Goal: Task Accomplishment & Management: Use online tool/utility

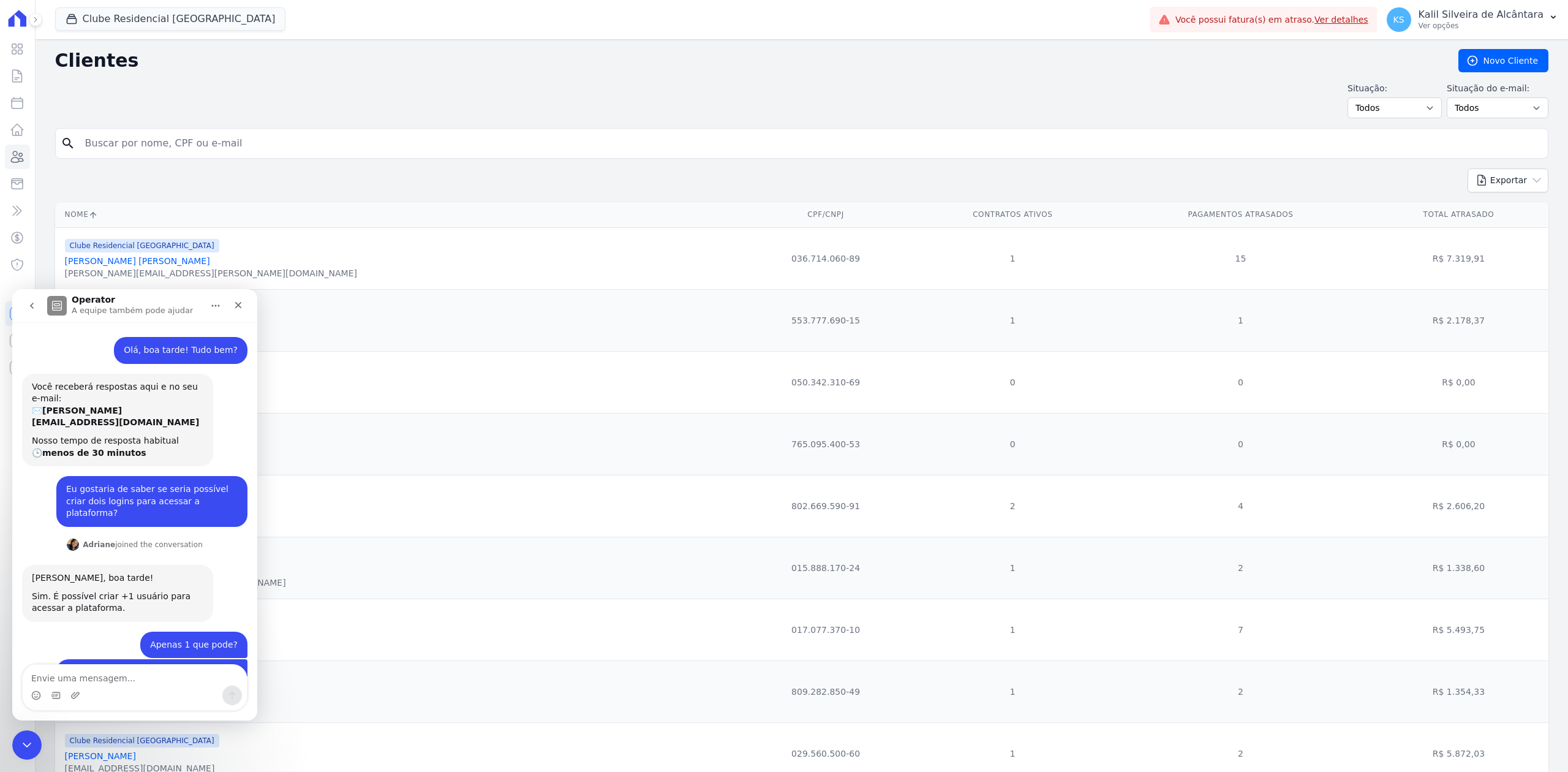
scroll to position [1, 0]
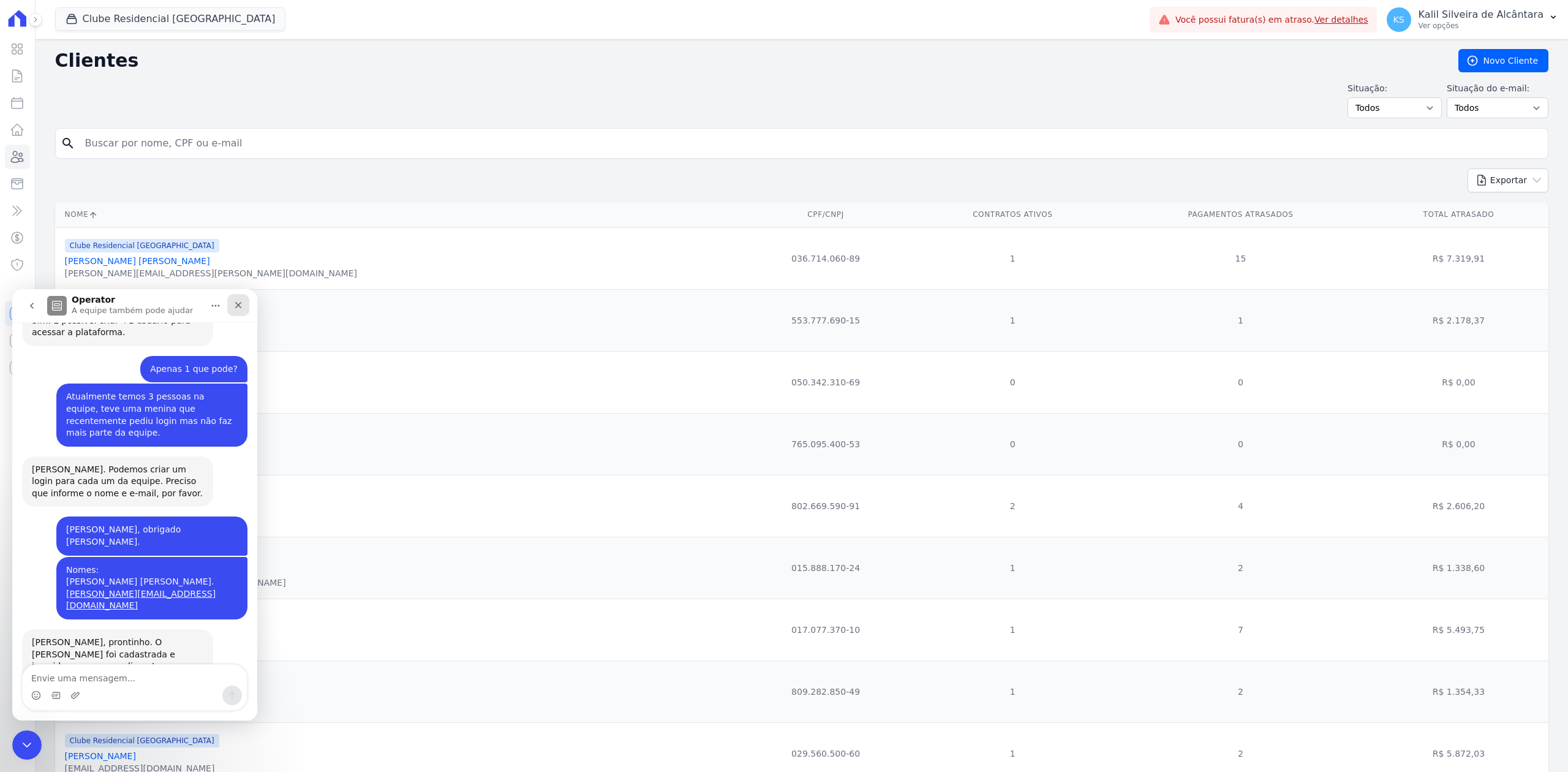
click at [235, 303] on icon "Fechar" at bounding box center [238, 305] width 10 height 10
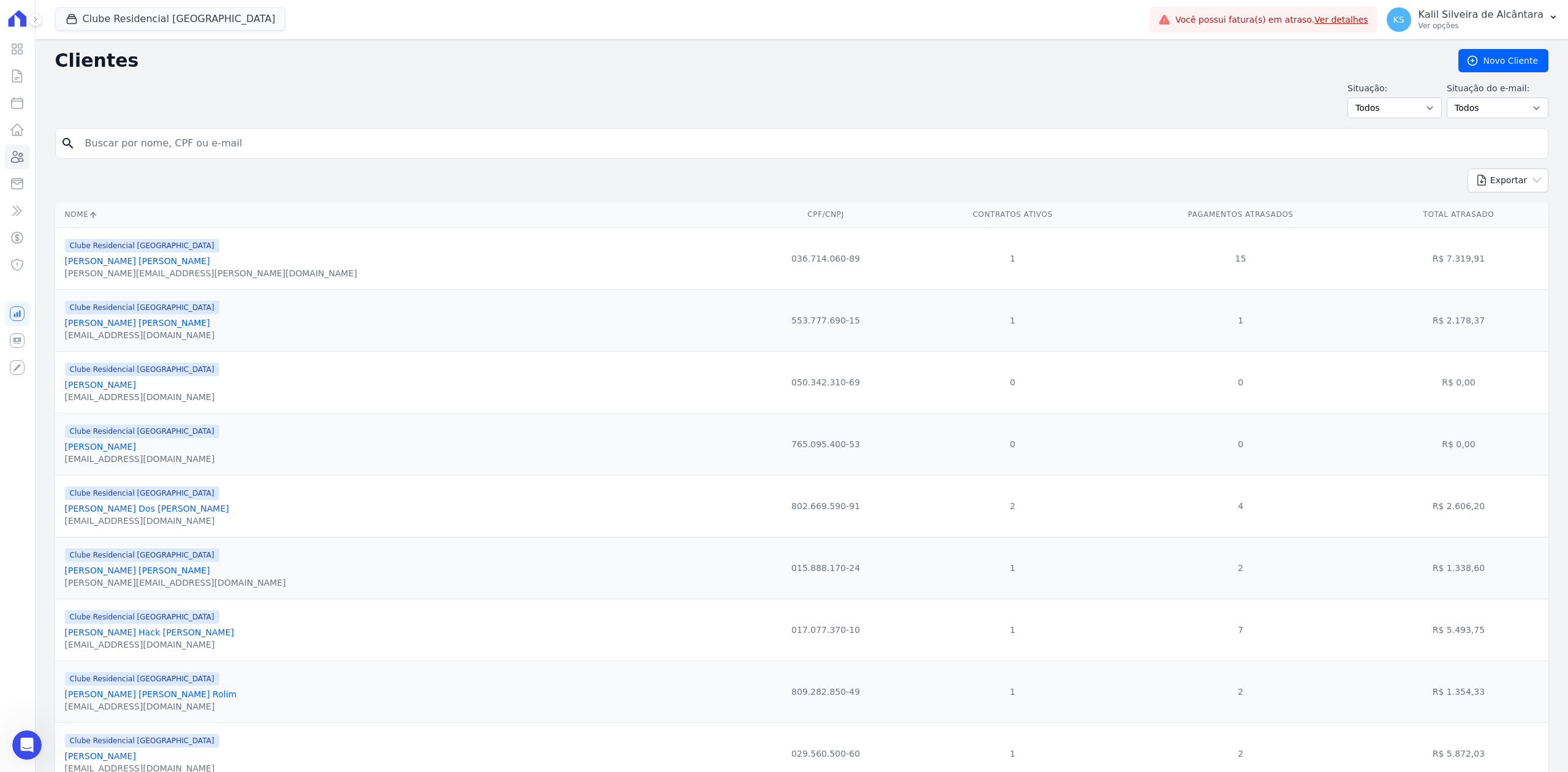
scroll to position [274, 0]
click at [61, 28] on button "Clube Residencial [GEOGRAPHIC_DATA]" at bounding box center [170, 19] width 231 height 24
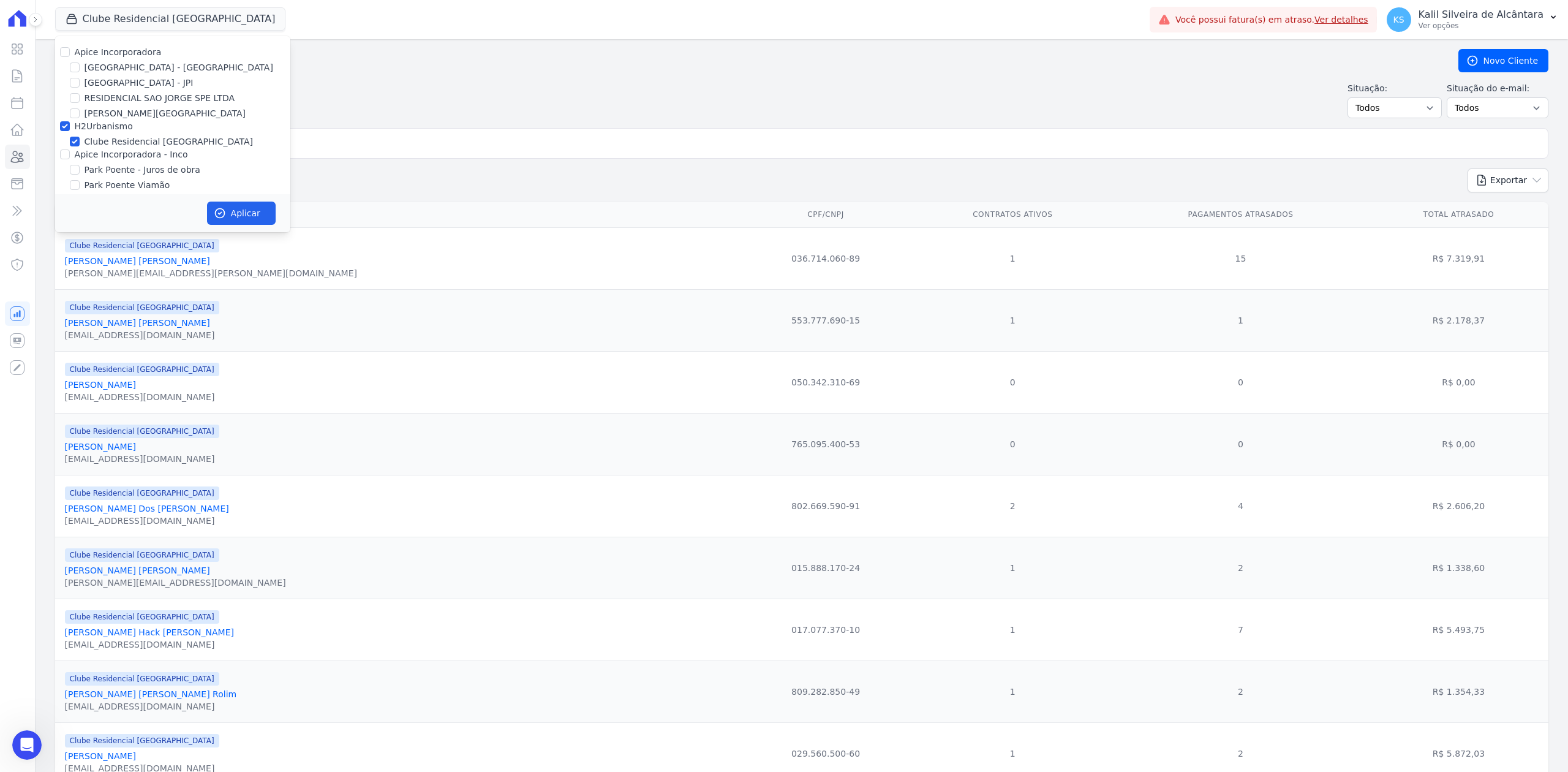
click at [427, 138] on input "search" at bounding box center [810, 144] width 1465 height 25
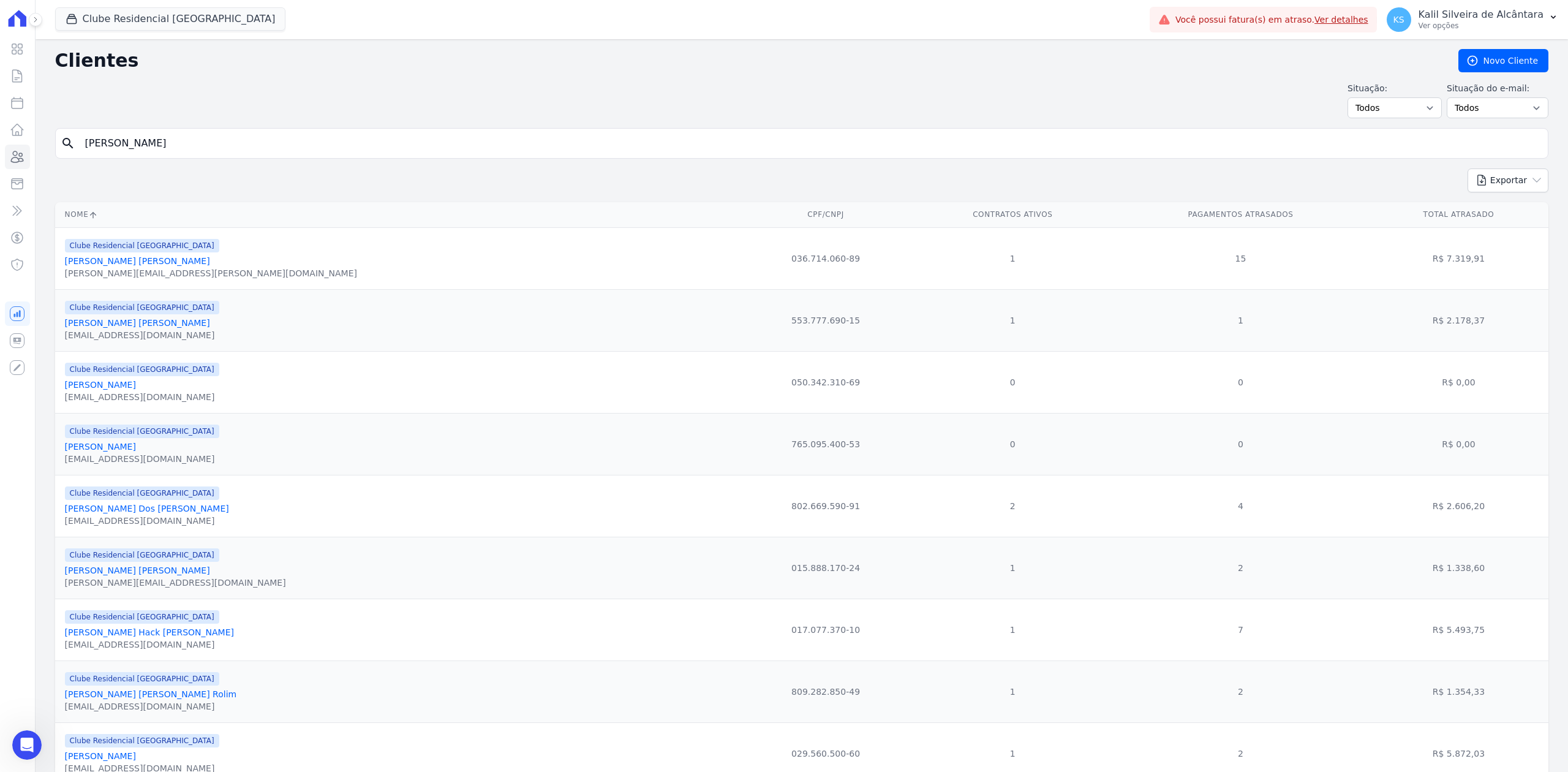
type input "isaac"
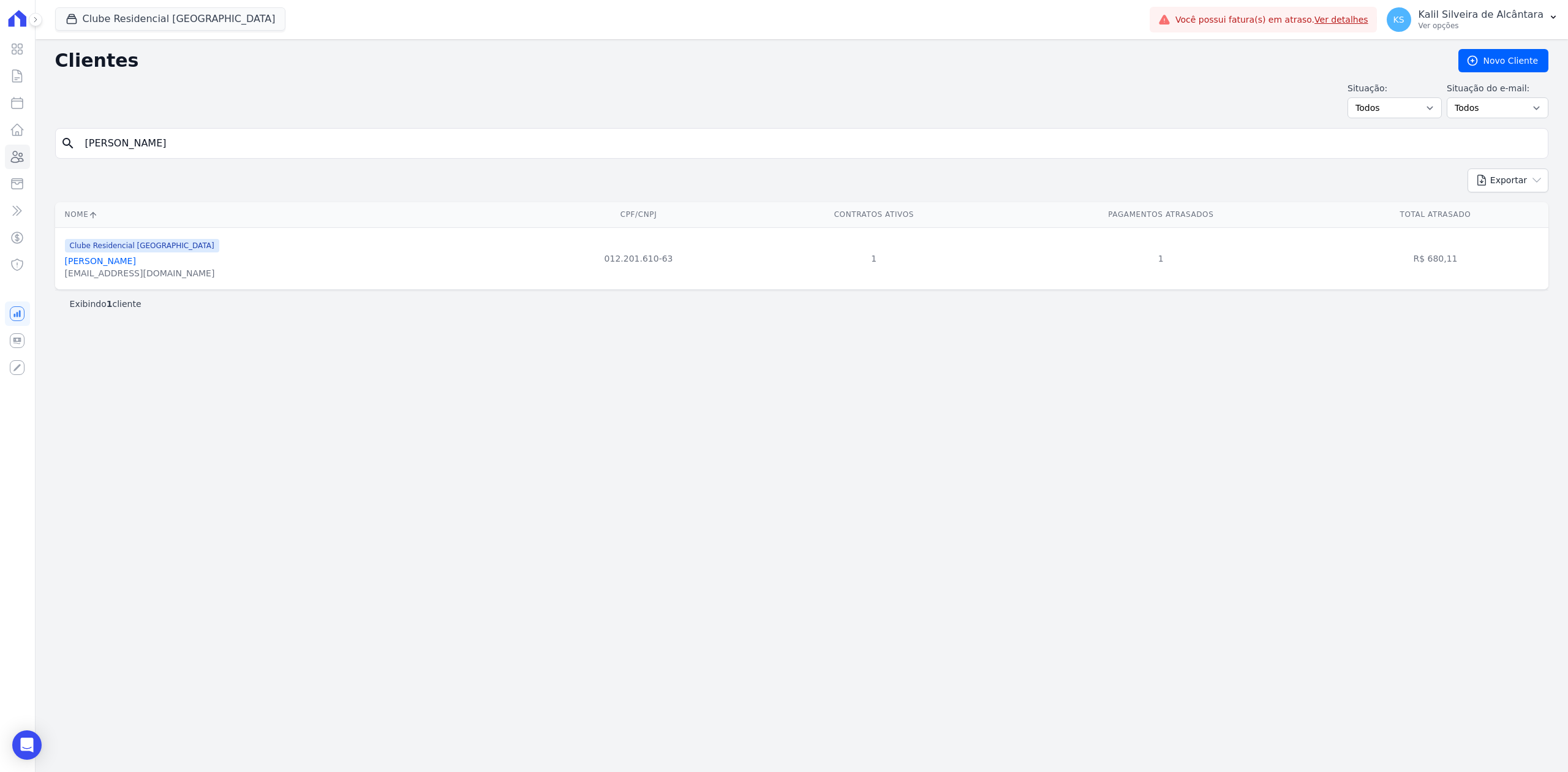
click at [97, 259] on link "Isaac Waszak Coin" at bounding box center [100, 261] width 71 height 10
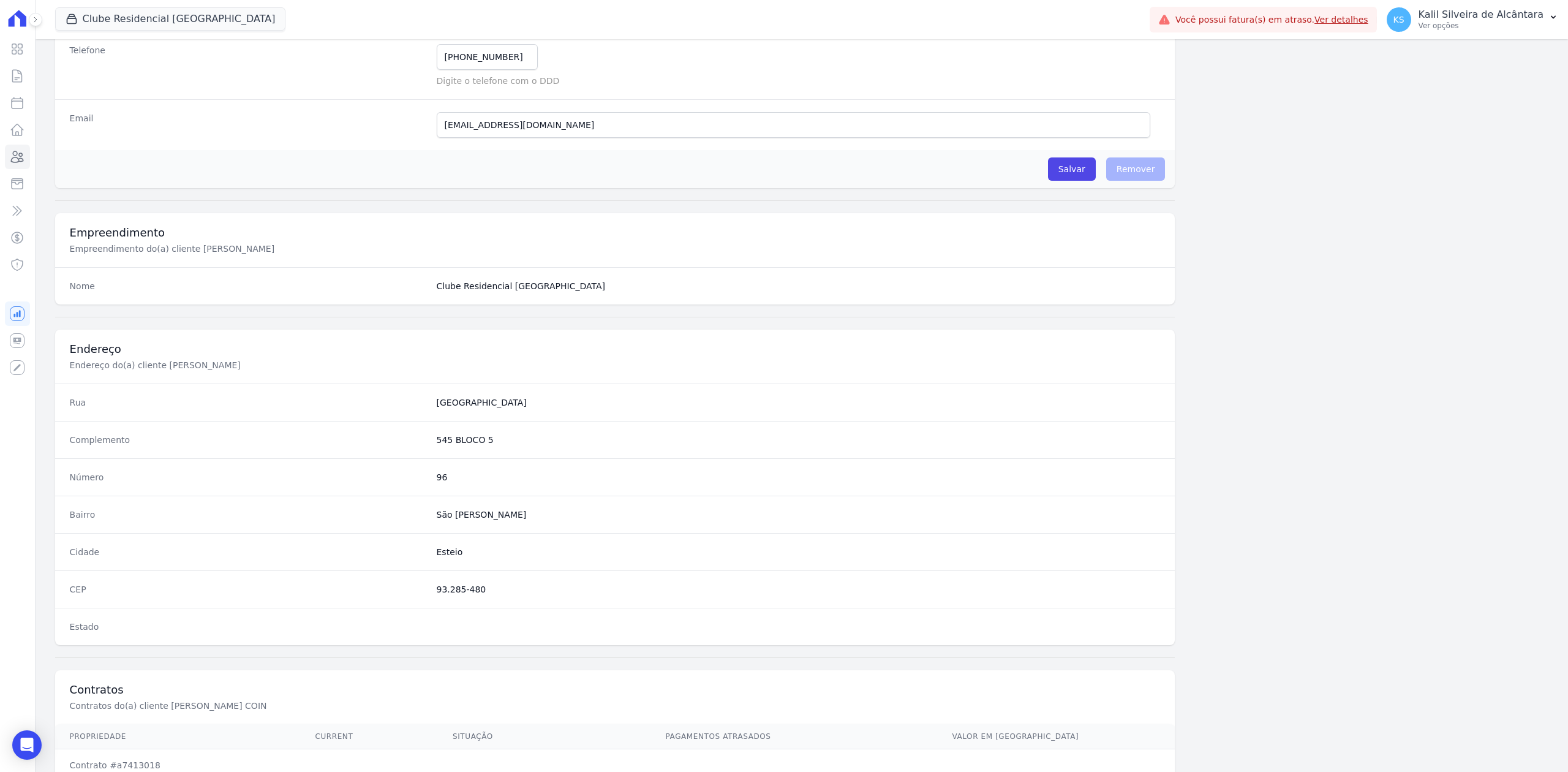
scroll to position [381, 0]
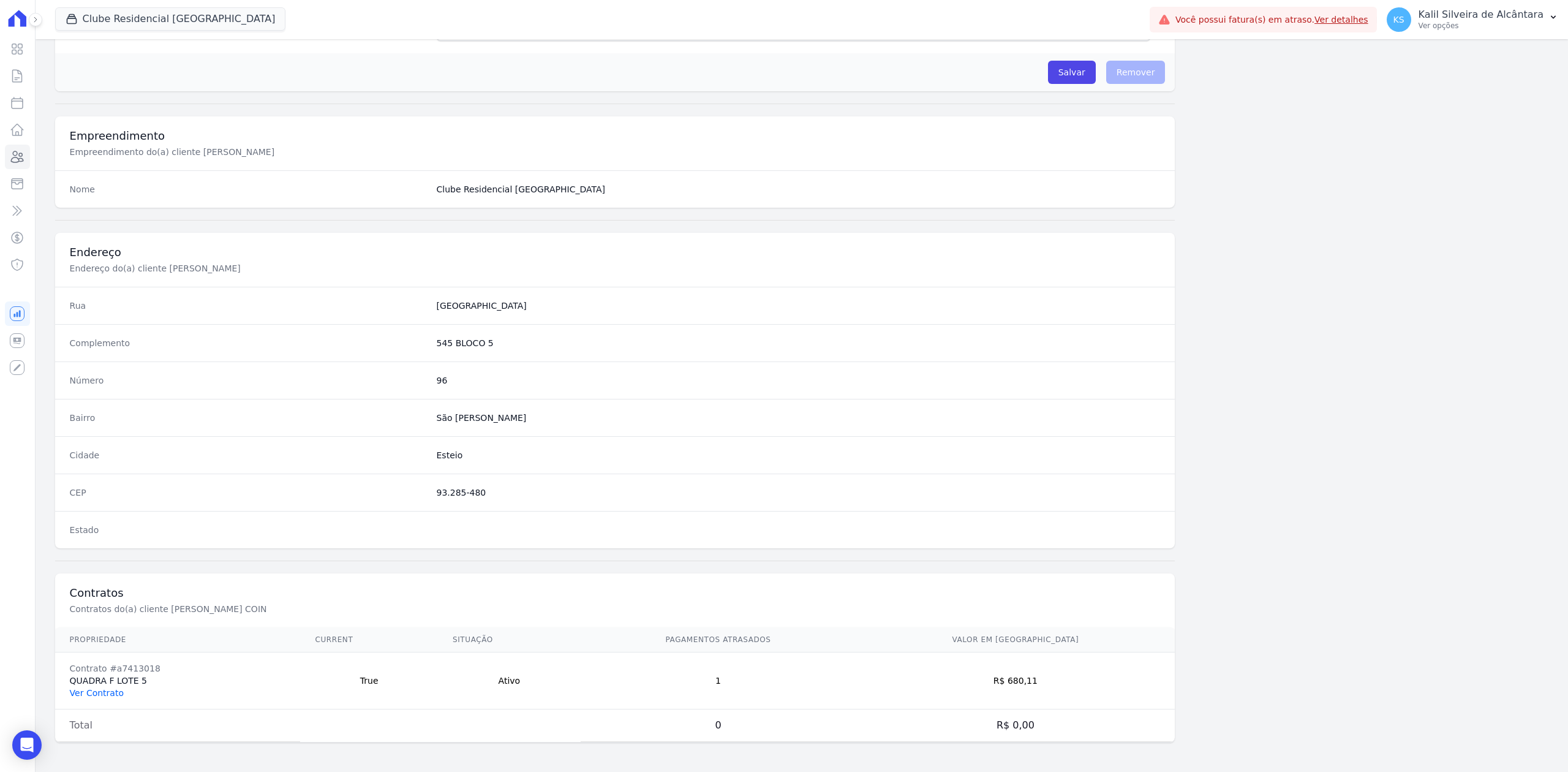
click at [106, 692] on link "Ver Contrato" at bounding box center [97, 693] width 54 height 10
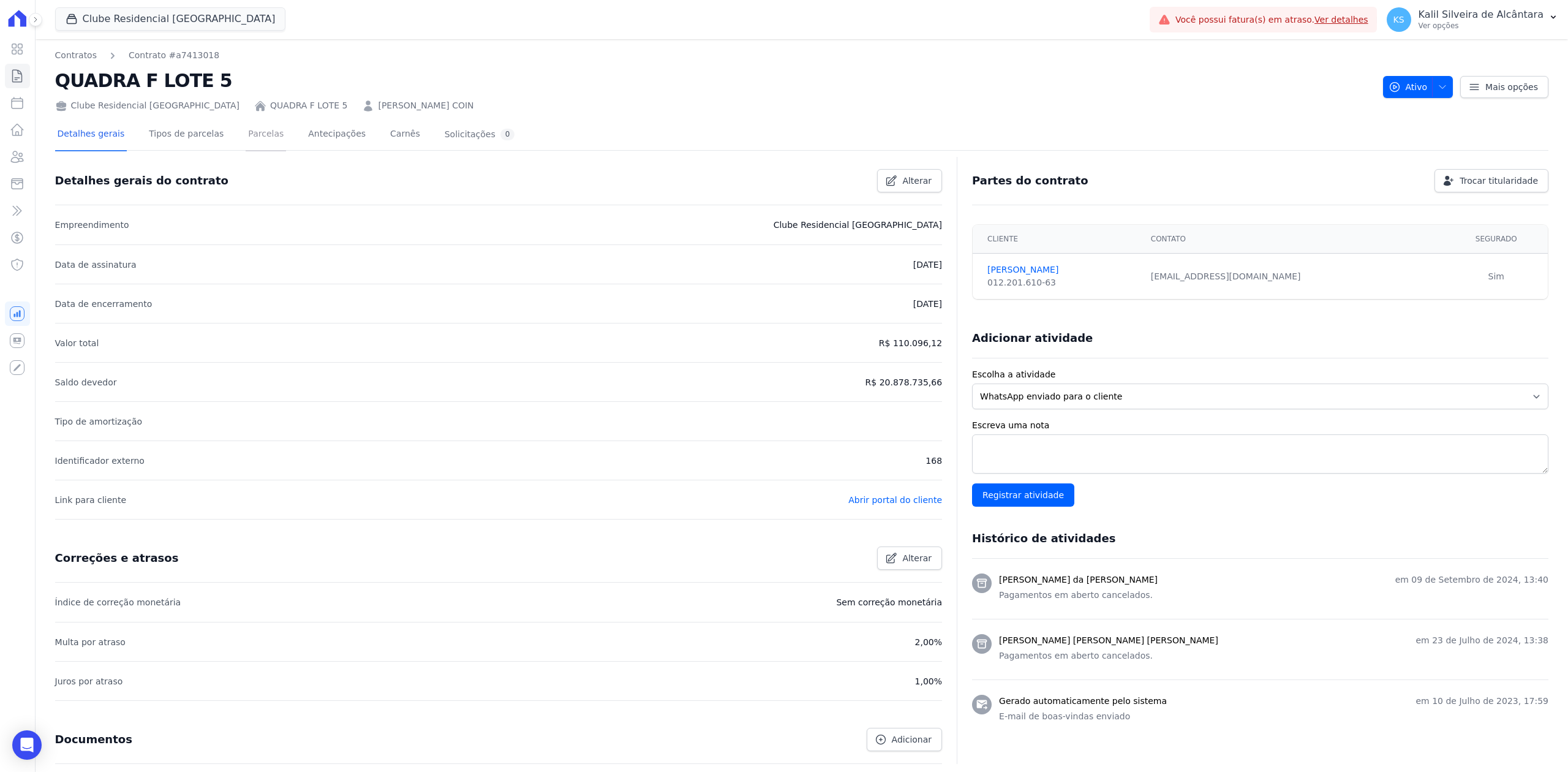
click at [251, 135] on link "Parcelas" at bounding box center [266, 135] width 40 height 32
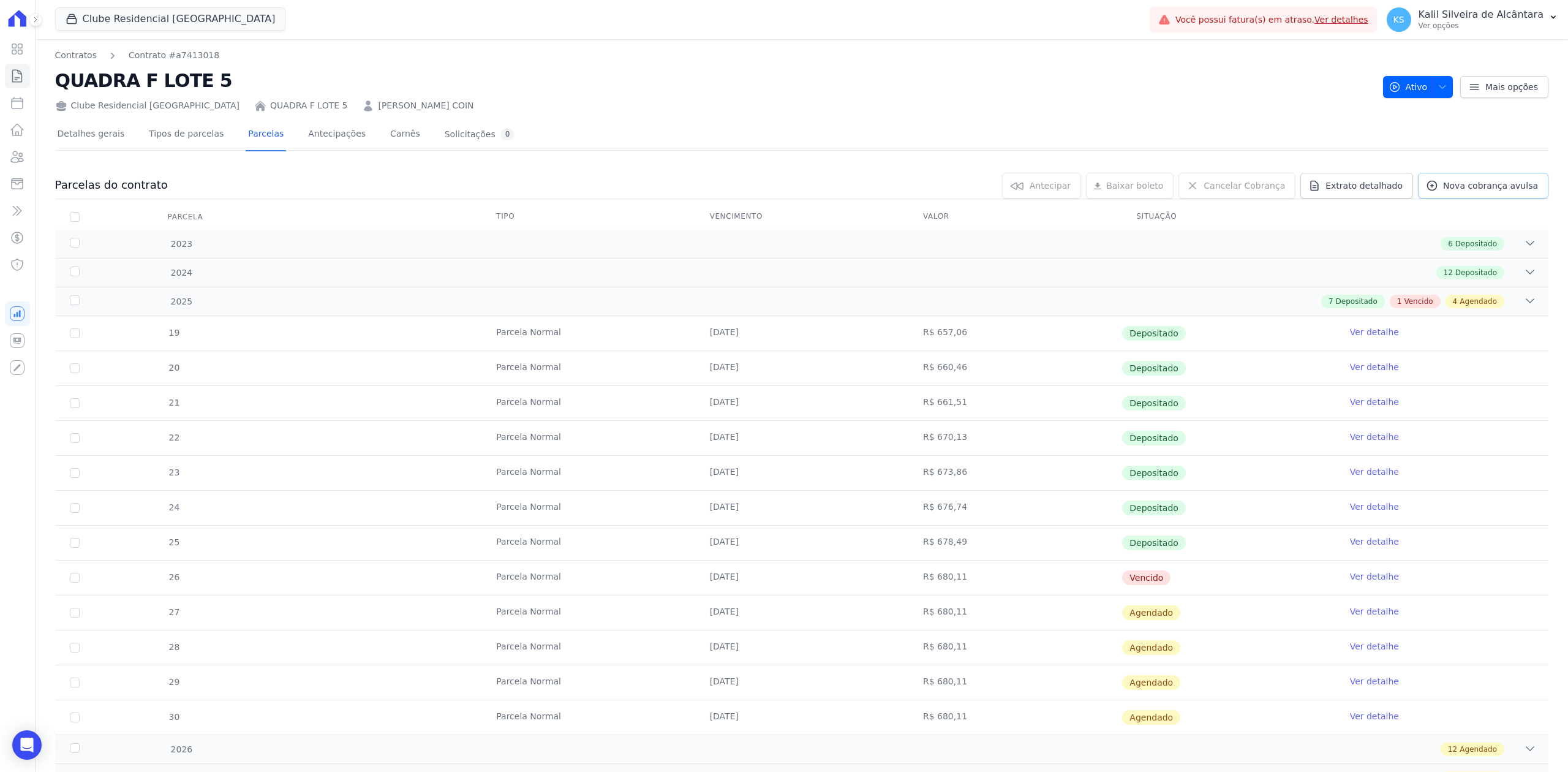
click at [1434, 185] on icon at bounding box center [1432, 186] width 9 height 9
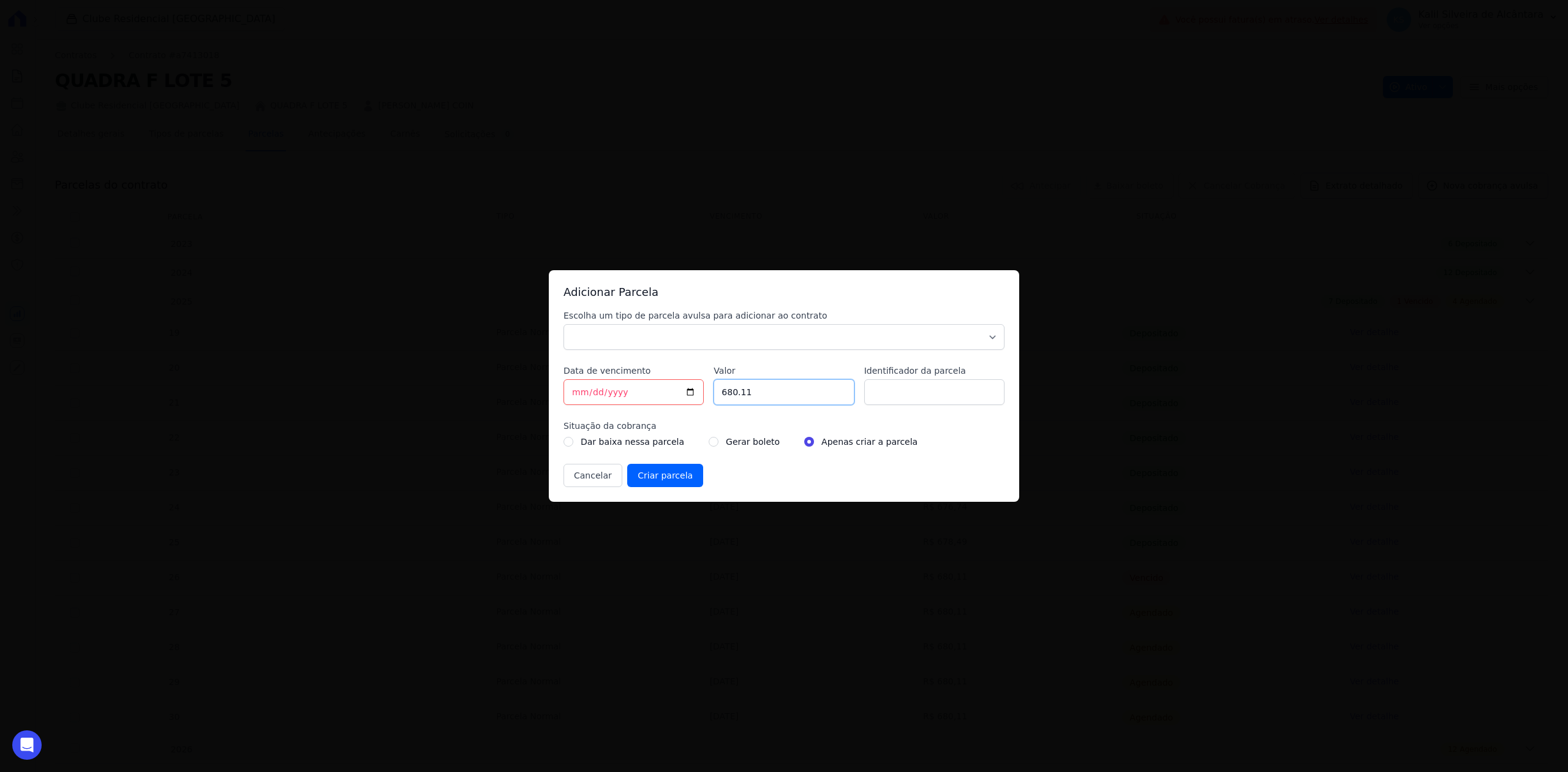
click at [753, 396] on input "680.11" at bounding box center [784, 393] width 141 height 26
type input "207.96"
click at [687, 390] on input "[DATE]" at bounding box center [633, 393] width 141 height 26
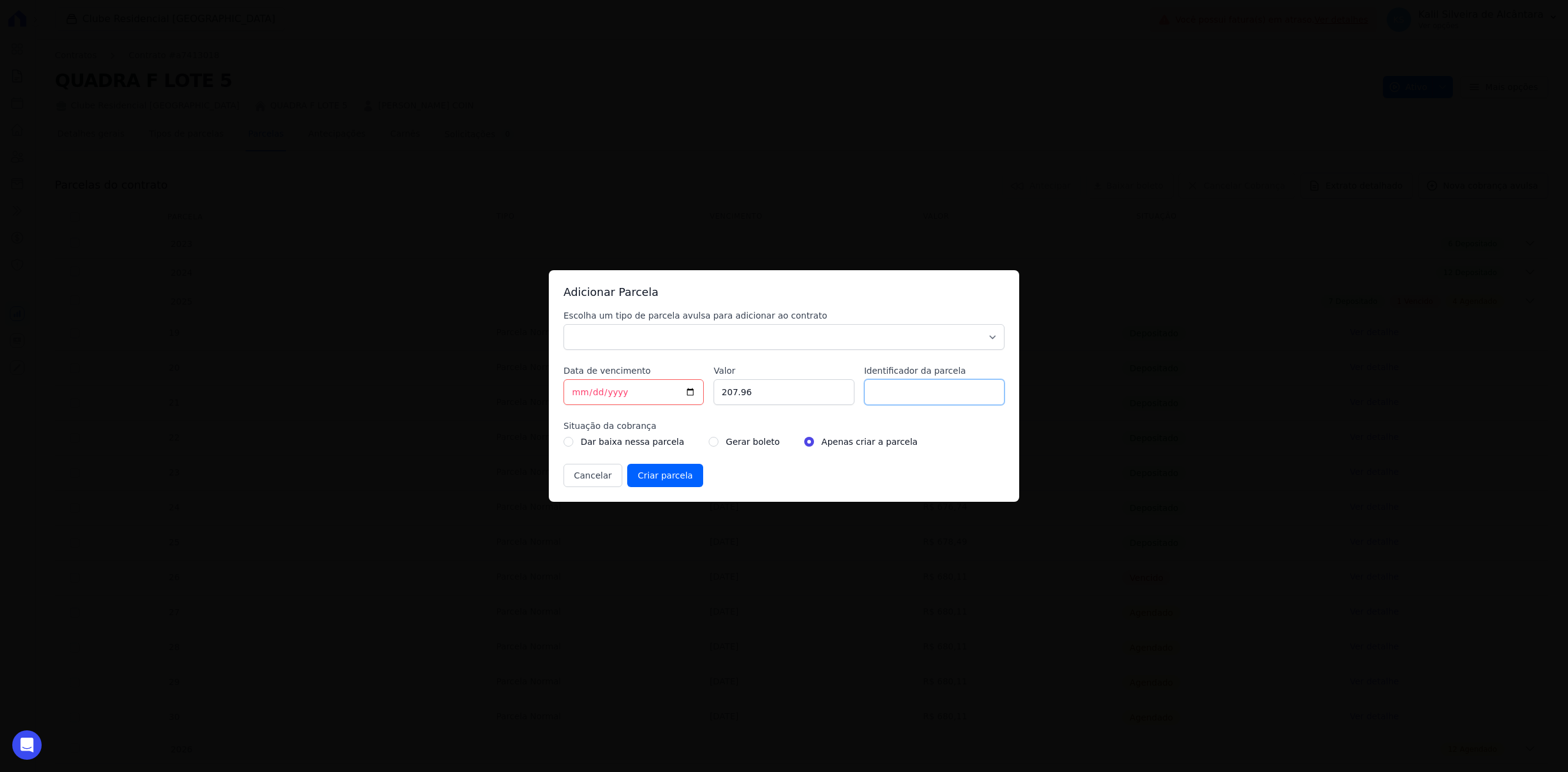
click at [912, 387] on input "Identificador da parcela" at bounding box center [934, 393] width 141 height 26
type input "Taxa de protesto"
click at [864, 327] on select "Parcela Normal Sinal Caução Intercalada Chaves Pré Chaves Pós Chaves Taxas Quit…" at bounding box center [784, 337] width 441 height 26
select select "taxes"
click at [563, 324] on select "Parcela Normal Sinal Caução Intercalada Chaves Pré Chaves Pós Chaves Taxas Quit…" at bounding box center [784, 337] width 441 height 26
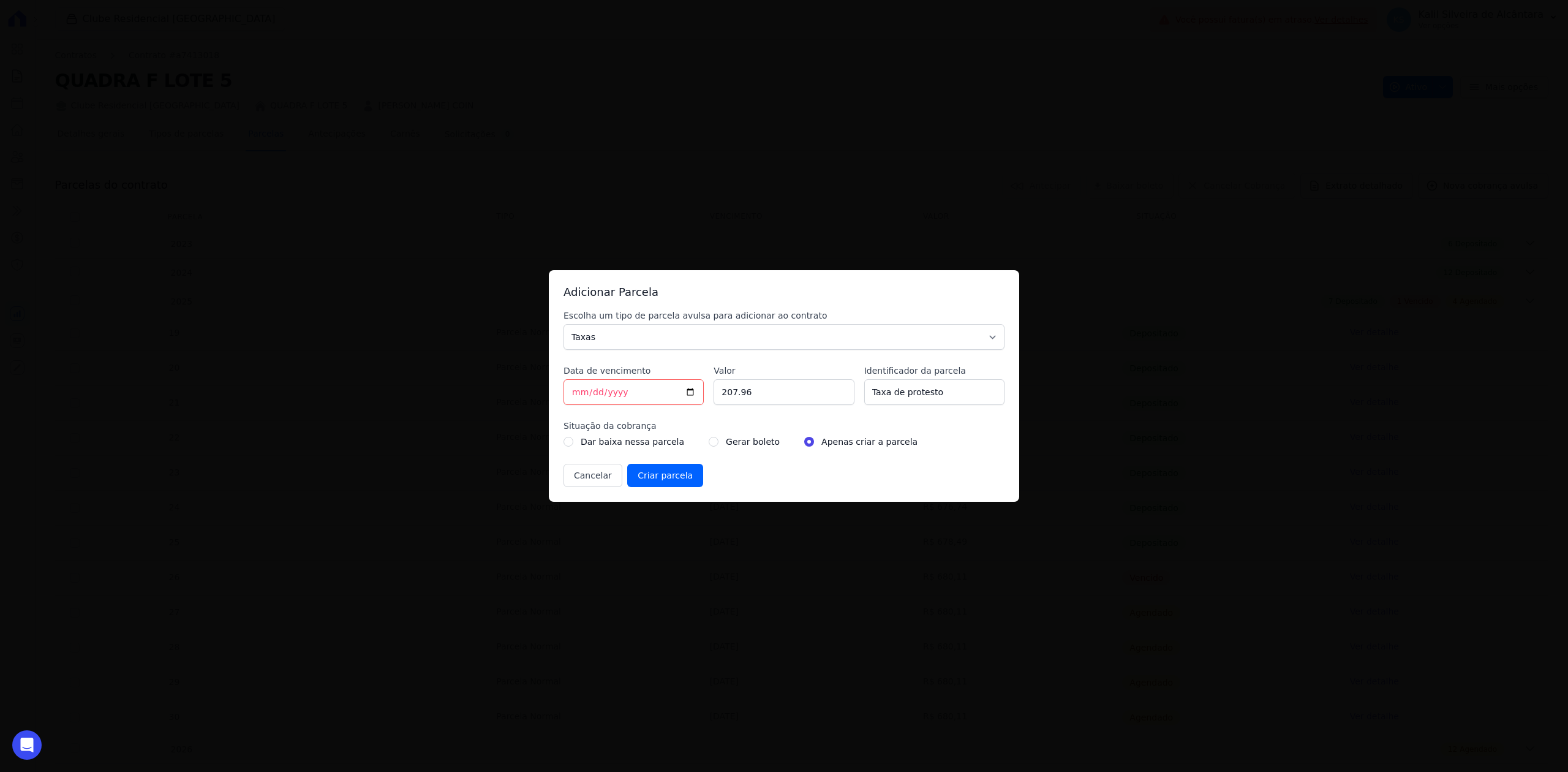
click at [728, 432] on label "Situação da cobrança" at bounding box center [784, 426] width 441 height 12
click at [721, 451] on div "Escolha um tipo de parcela avulsa para adicionar ao contrato Parcela Normal Sin…" at bounding box center [784, 398] width 441 height 178
click at [726, 445] on label "Gerar boleto" at bounding box center [753, 442] width 54 height 15
click at [709, 444] on div "Gerar boleto" at bounding box center [744, 442] width 71 height 15
click at [709, 442] on input "radio" at bounding box center [714, 442] width 10 height 10
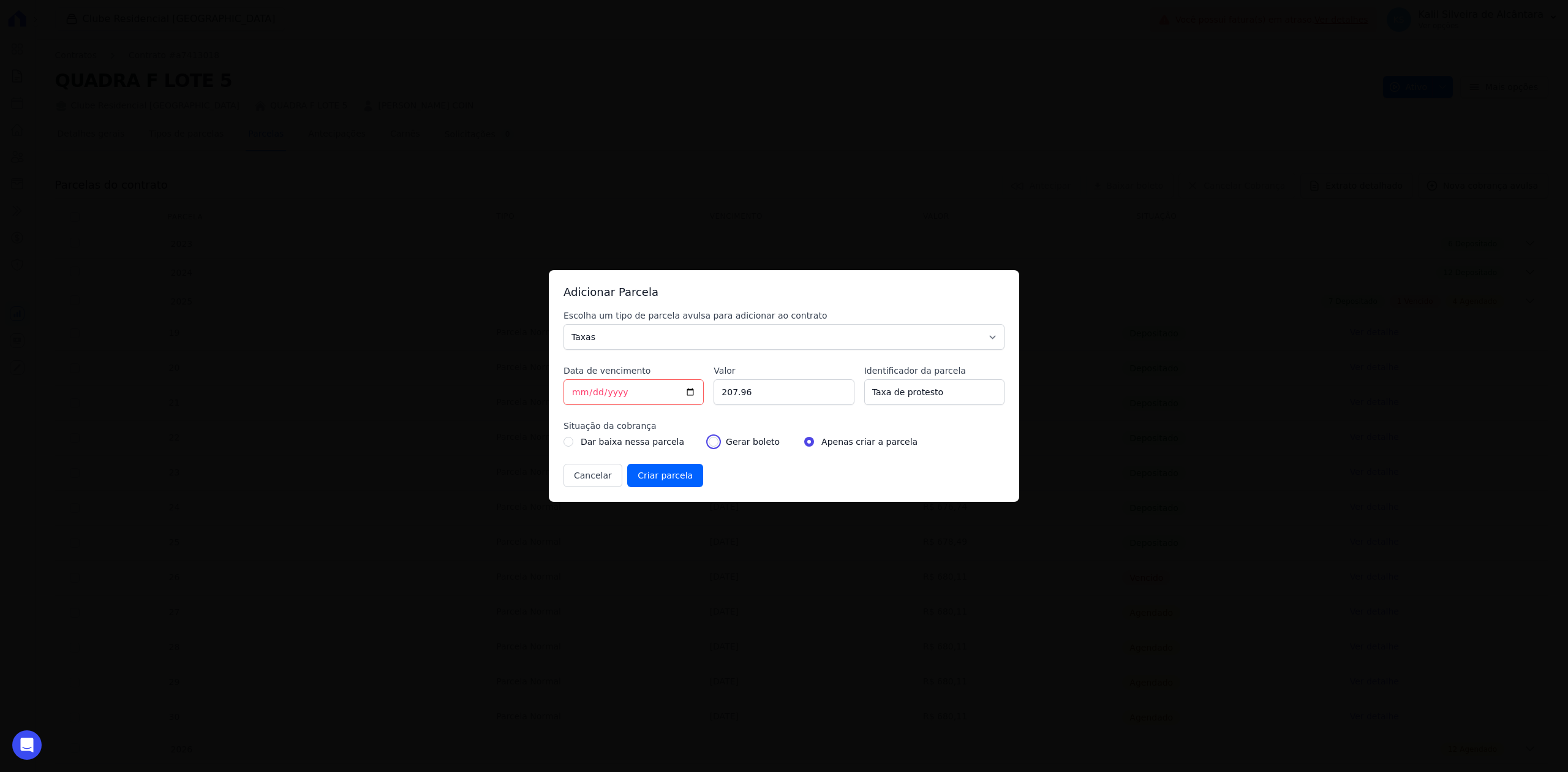
radio input "true"
click at [644, 482] on input "Criar parcela" at bounding box center [665, 475] width 76 height 24
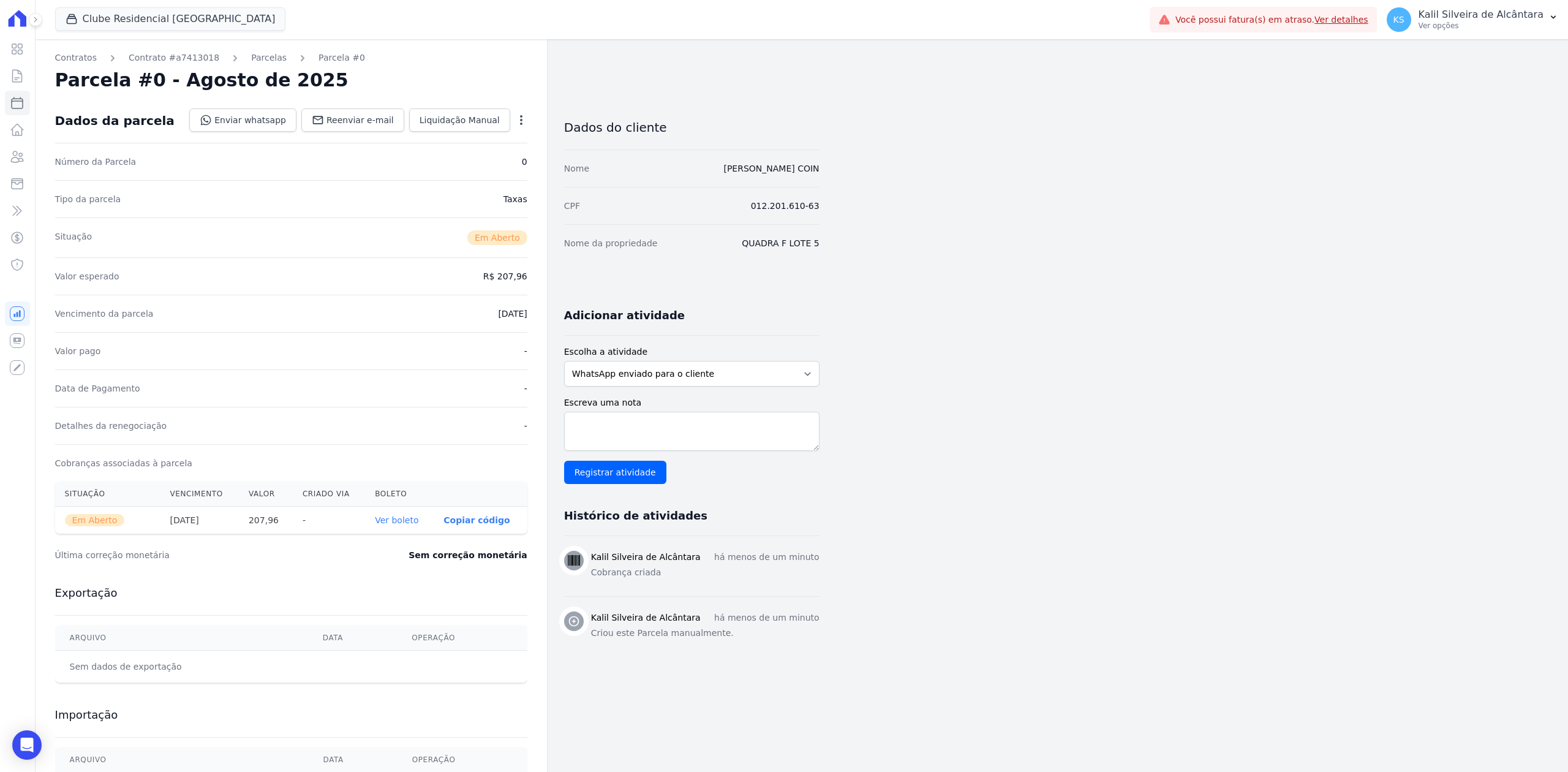
click at [410, 523] on link "Ver boleto" at bounding box center [397, 520] width 43 height 10
click at [15, 150] on icon at bounding box center [17, 157] width 15 height 15
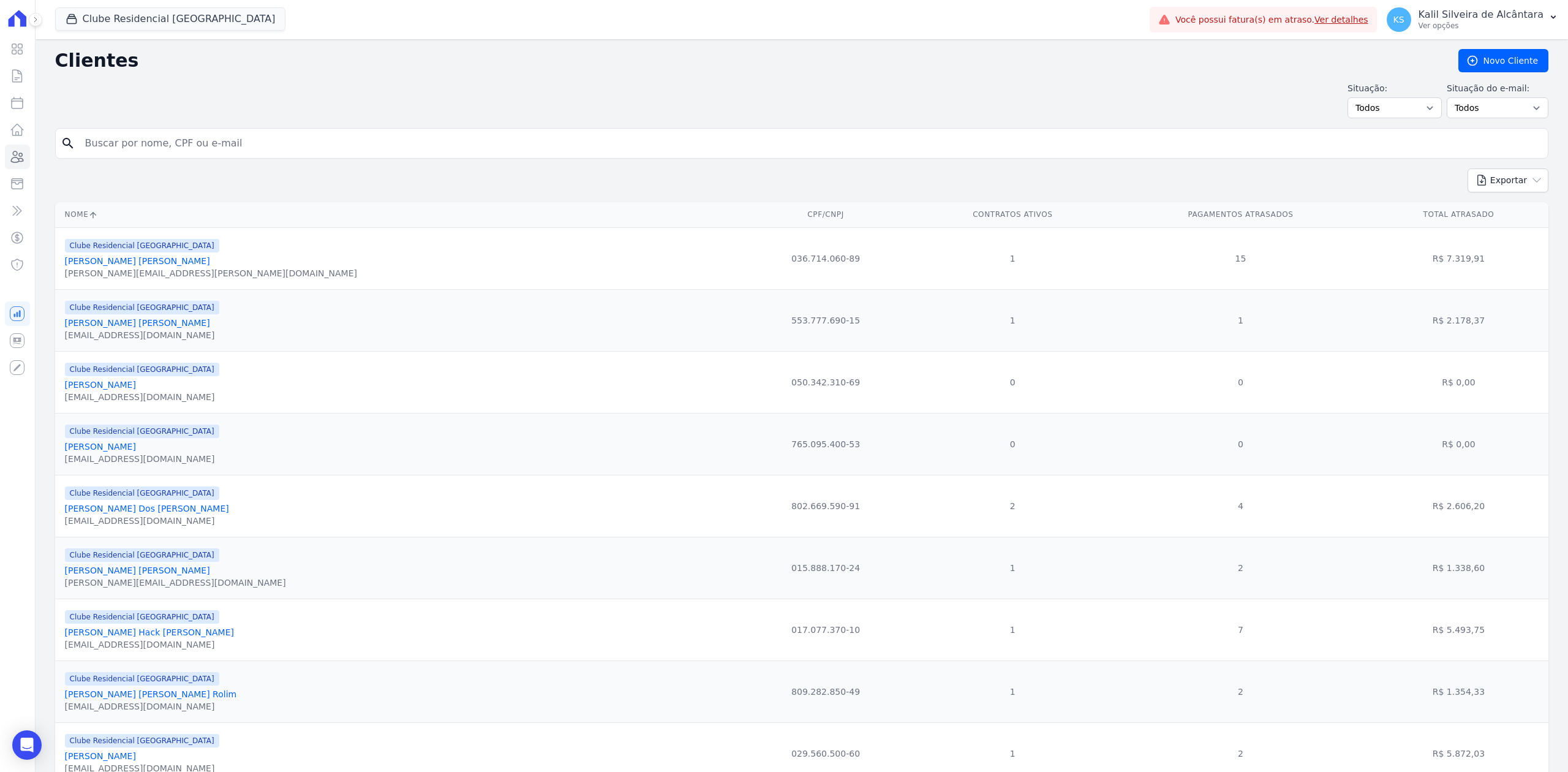
click at [272, 141] on input "search" at bounding box center [810, 144] width 1465 height 25
paste input "[PERSON_NAME]"
type input "[PERSON_NAME]"
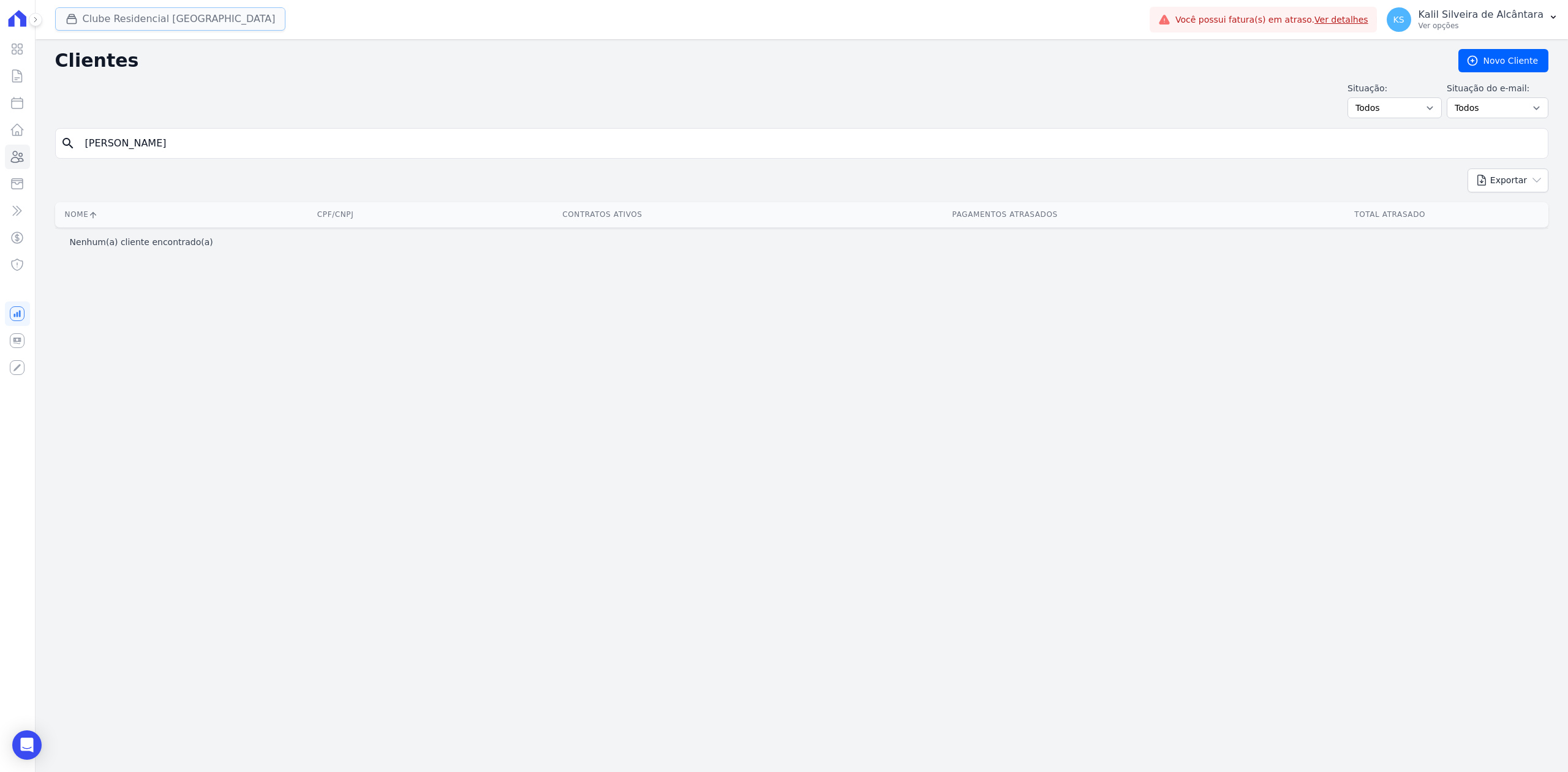
click at [103, 14] on button "Clube Residencial [GEOGRAPHIC_DATA]" at bounding box center [170, 19] width 231 height 24
click at [67, 20] on icon "button" at bounding box center [72, 19] width 12 height 12
click at [74, 24] on icon "button" at bounding box center [71, 19] width 9 height 9
click at [192, 137] on input "[PERSON_NAME]" at bounding box center [810, 144] width 1465 height 25
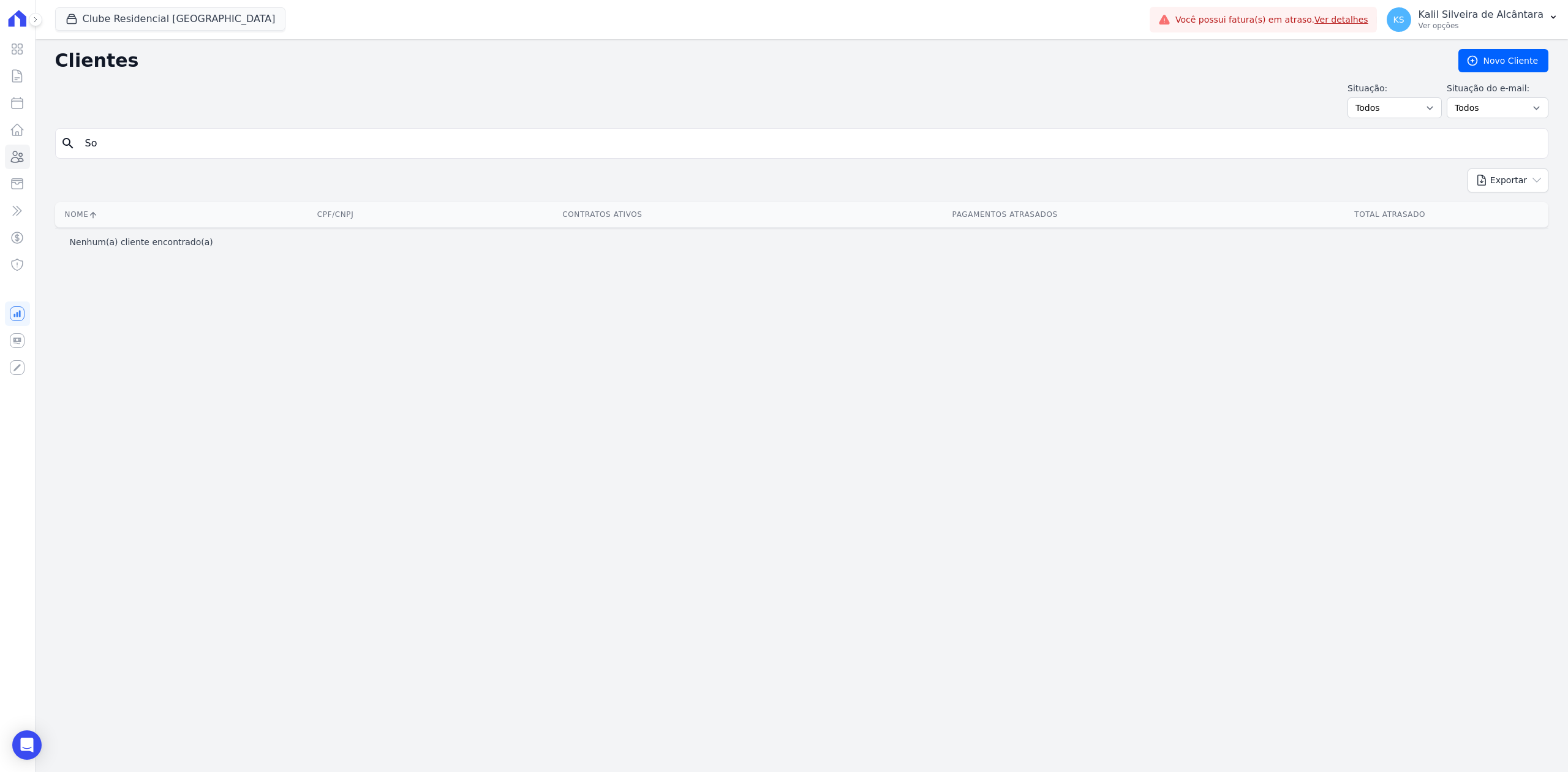
type input "S"
click at [114, 92] on div "Situação: Todos Adimplentes Inadimplentes Situação do e-mail: Todos Confirmado …" at bounding box center [802, 100] width 1494 height 36
click at [108, 13] on button "Clube Residencial [GEOGRAPHIC_DATA]" at bounding box center [170, 19] width 231 height 24
click at [75, 17] on icon "button" at bounding box center [71, 19] width 9 height 9
click at [173, 16] on button "Clube Residencial [GEOGRAPHIC_DATA]" at bounding box center [170, 19] width 231 height 24
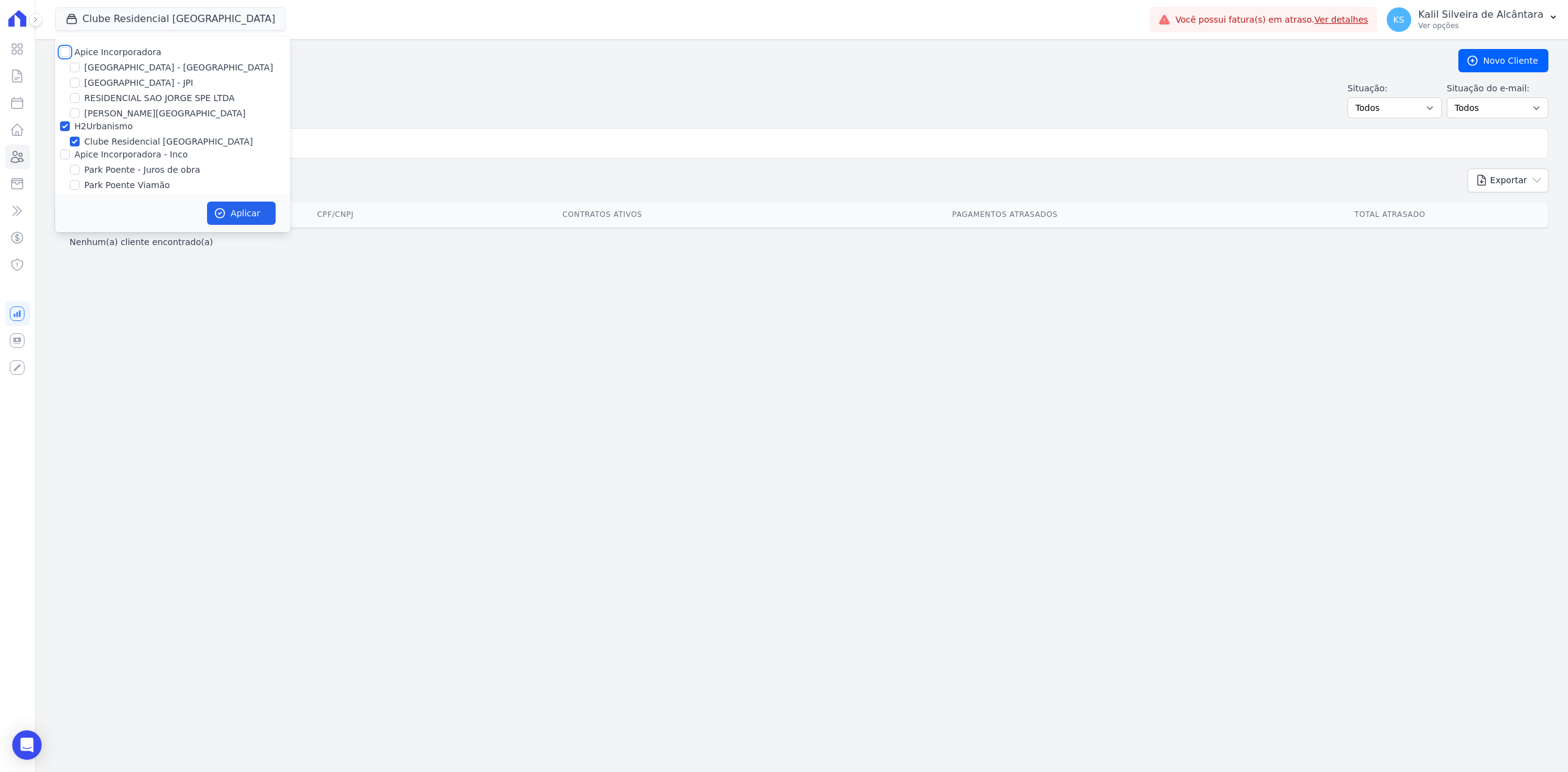
drag, startPoint x: 61, startPoint y: 46, endPoint x: 64, endPoint y: 64, distance: 18.2
click at [60, 47] on input "Apice Incorporadora" at bounding box center [65, 52] width 10 height 10
checkbox input "true"
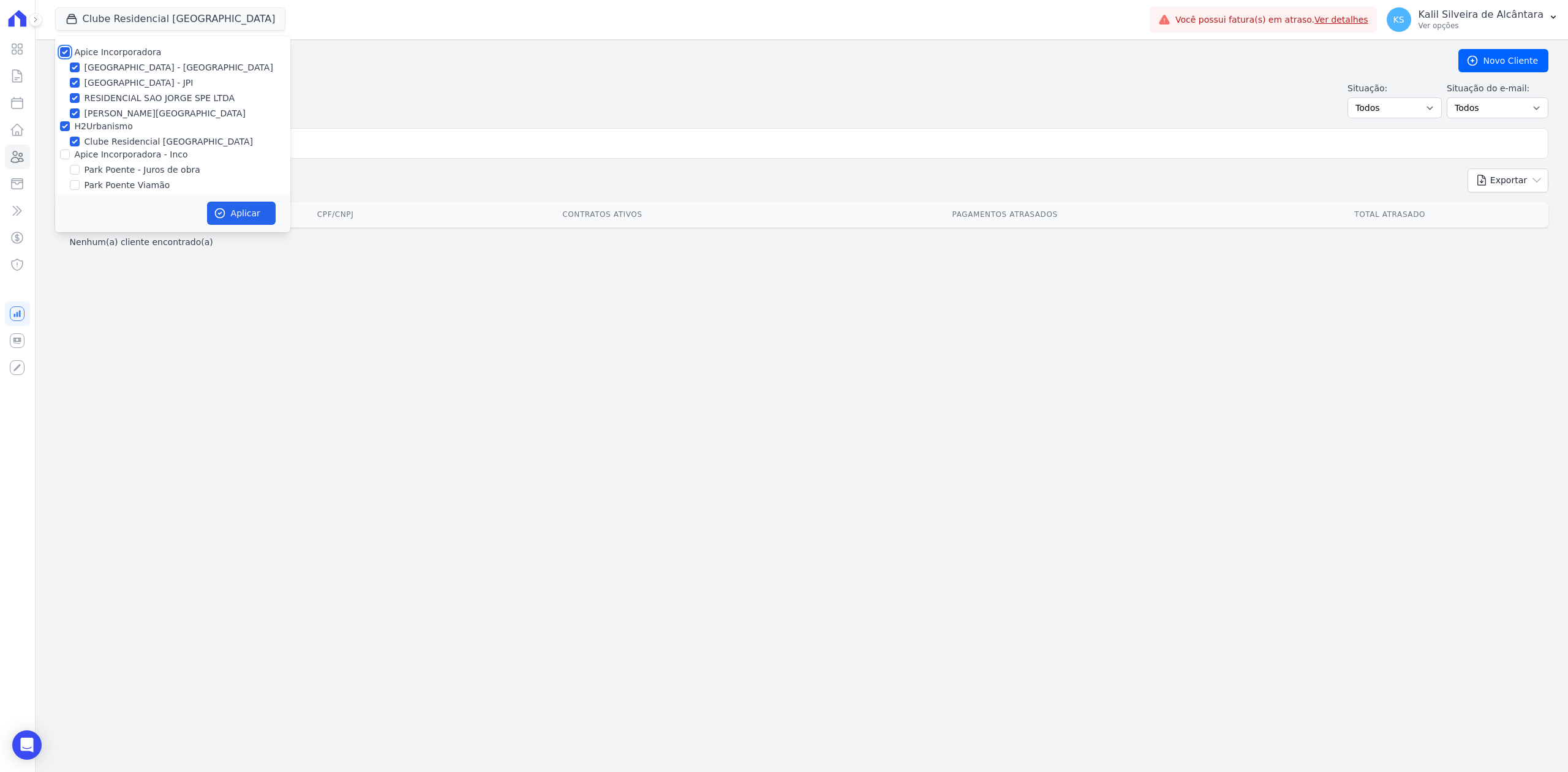
checkbox input "true"
click at [61, 152] on input "Apice Incorporadora - Inco" at bounding box center [65, 154] width 10 height 10
checkbox input "true"
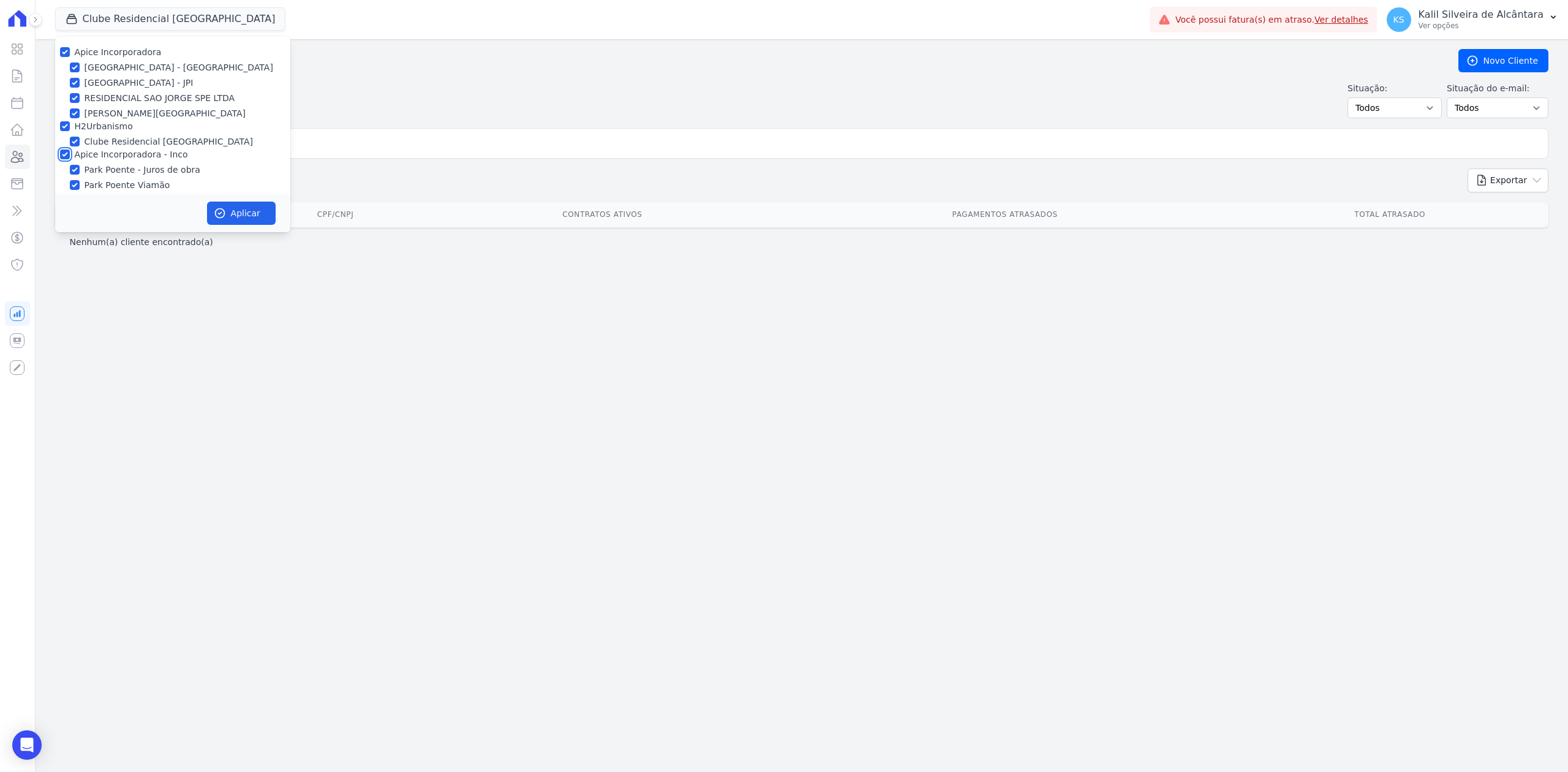
checkbox input "true"
click at [267, 216] on button "Aplicar" at bounding box center [241, 214] width 69 height 24
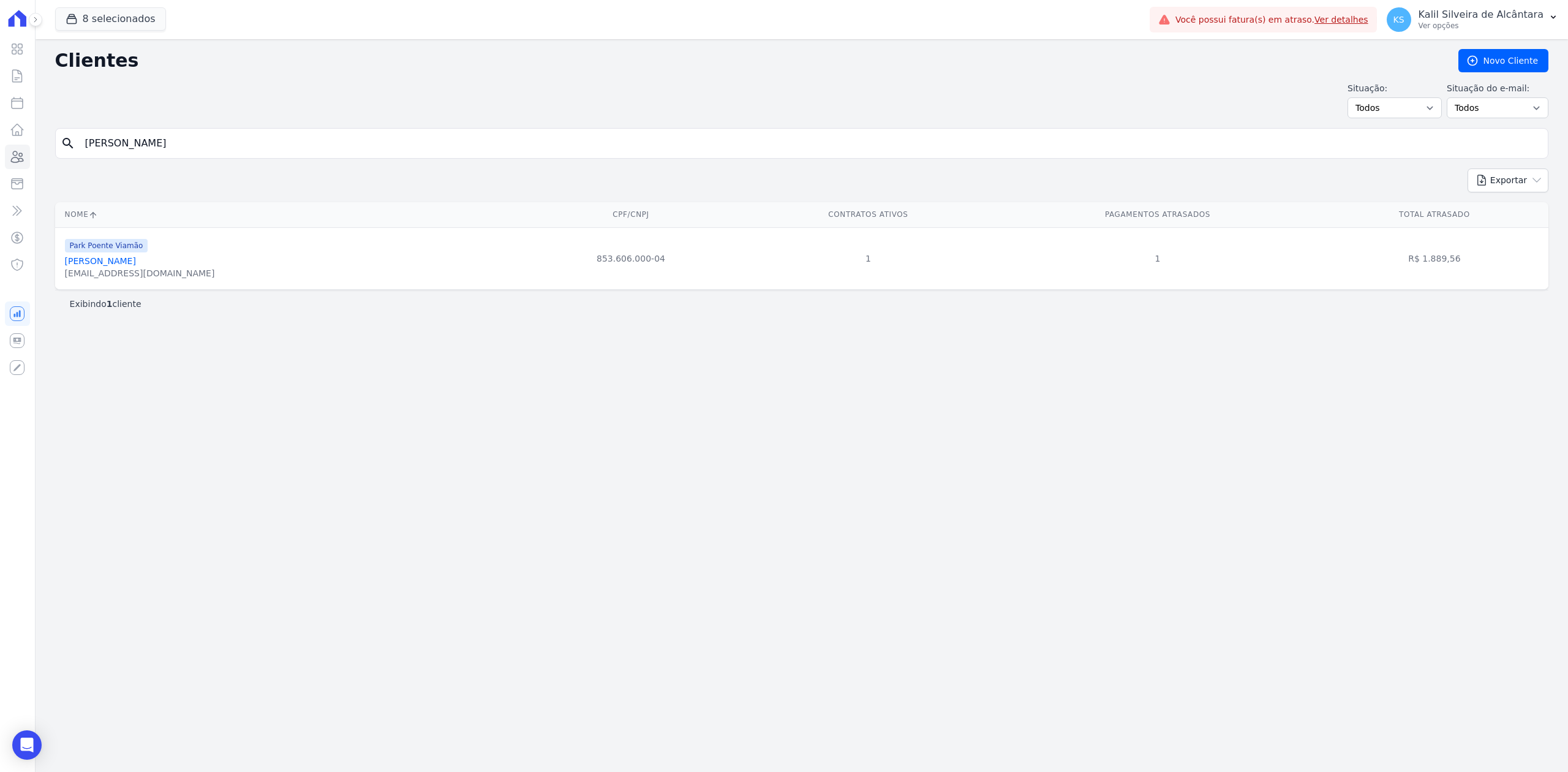
click at [136, 262] on link "[PERSON_NAME]" at bounding box center [100, 261] width 71 height 10
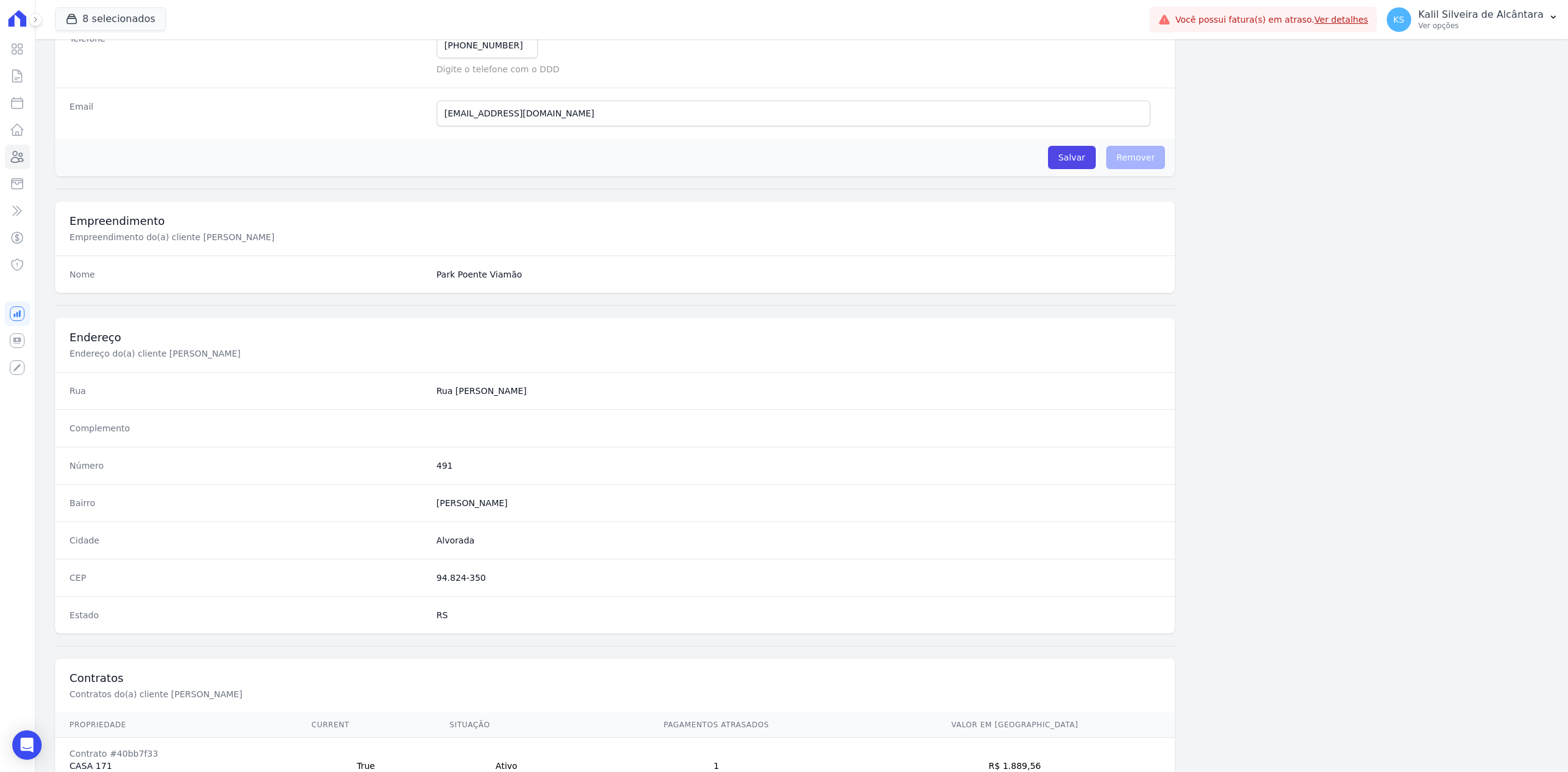
scroll to position [381, 0]
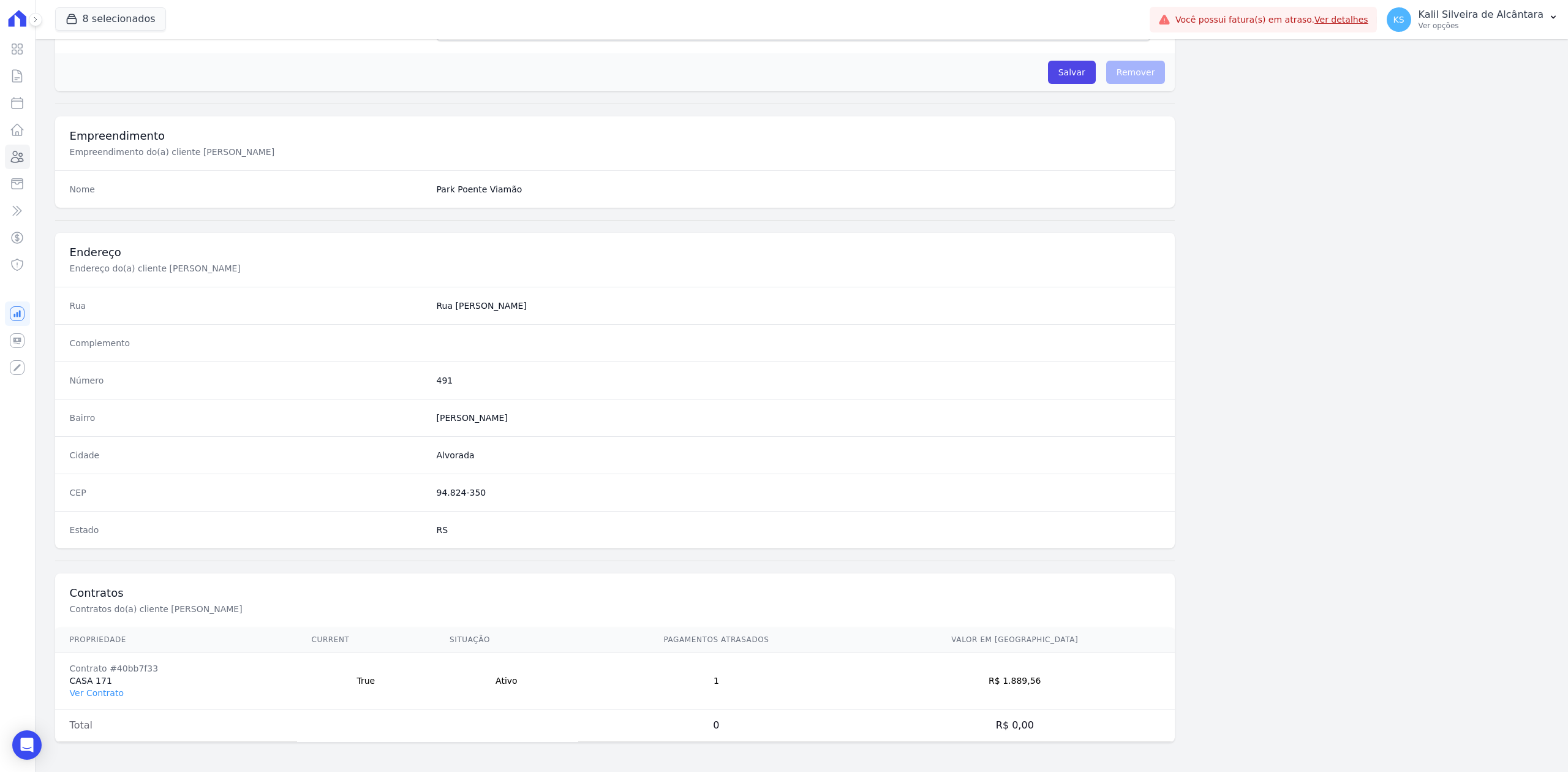
click at [100, 698] on td "Contrato #40bb7f33 CASA 171 Ver Contrato" at bounding box center [176, 681] width 242 height 57
click at [93, 693] on link "Ver Contrato" at bounding box center [97, 693] width 54 height 10
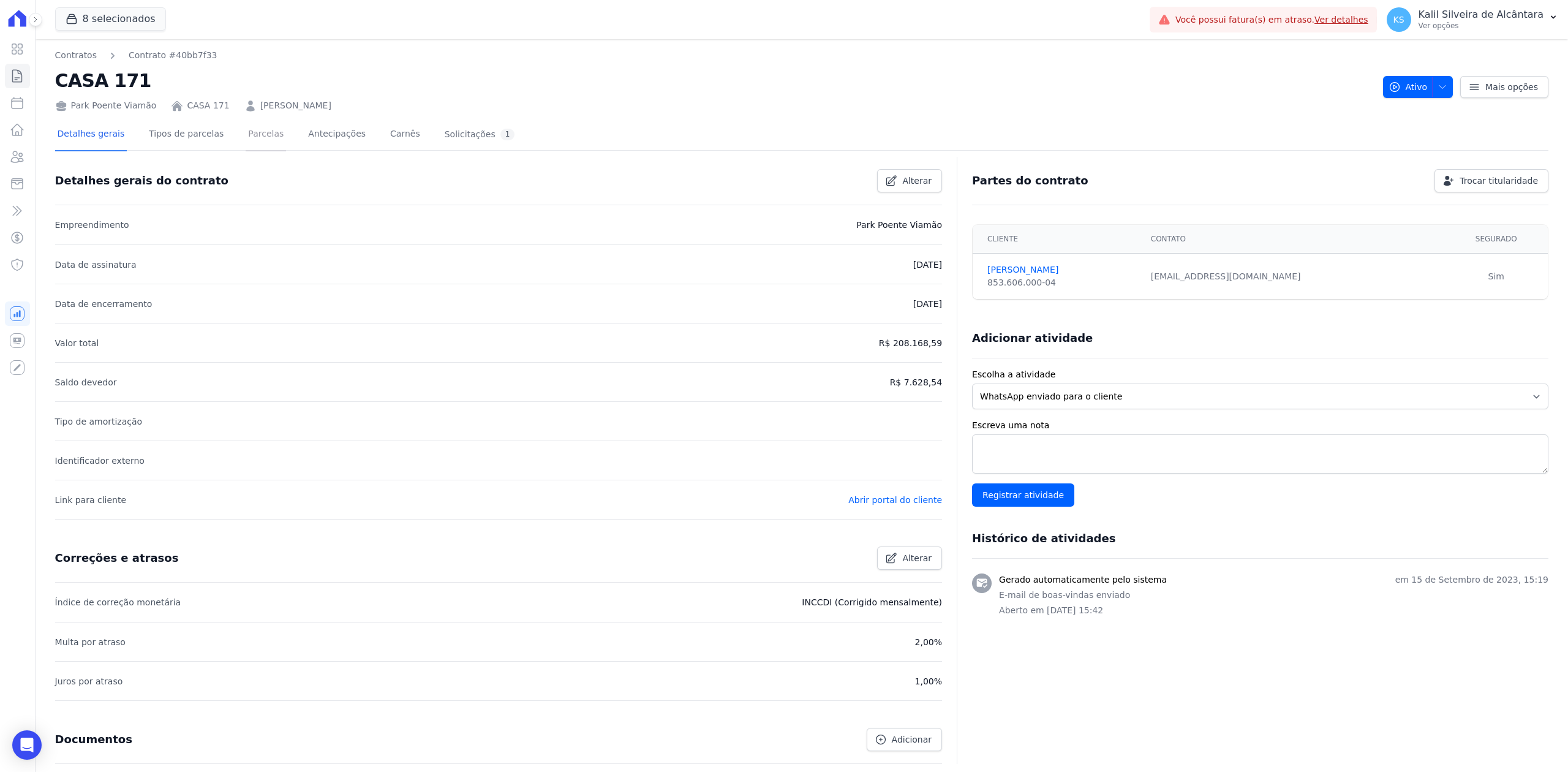
click at [256, 131] on link "Parcelas" at bounding box center [266, 135] width 40 height 32
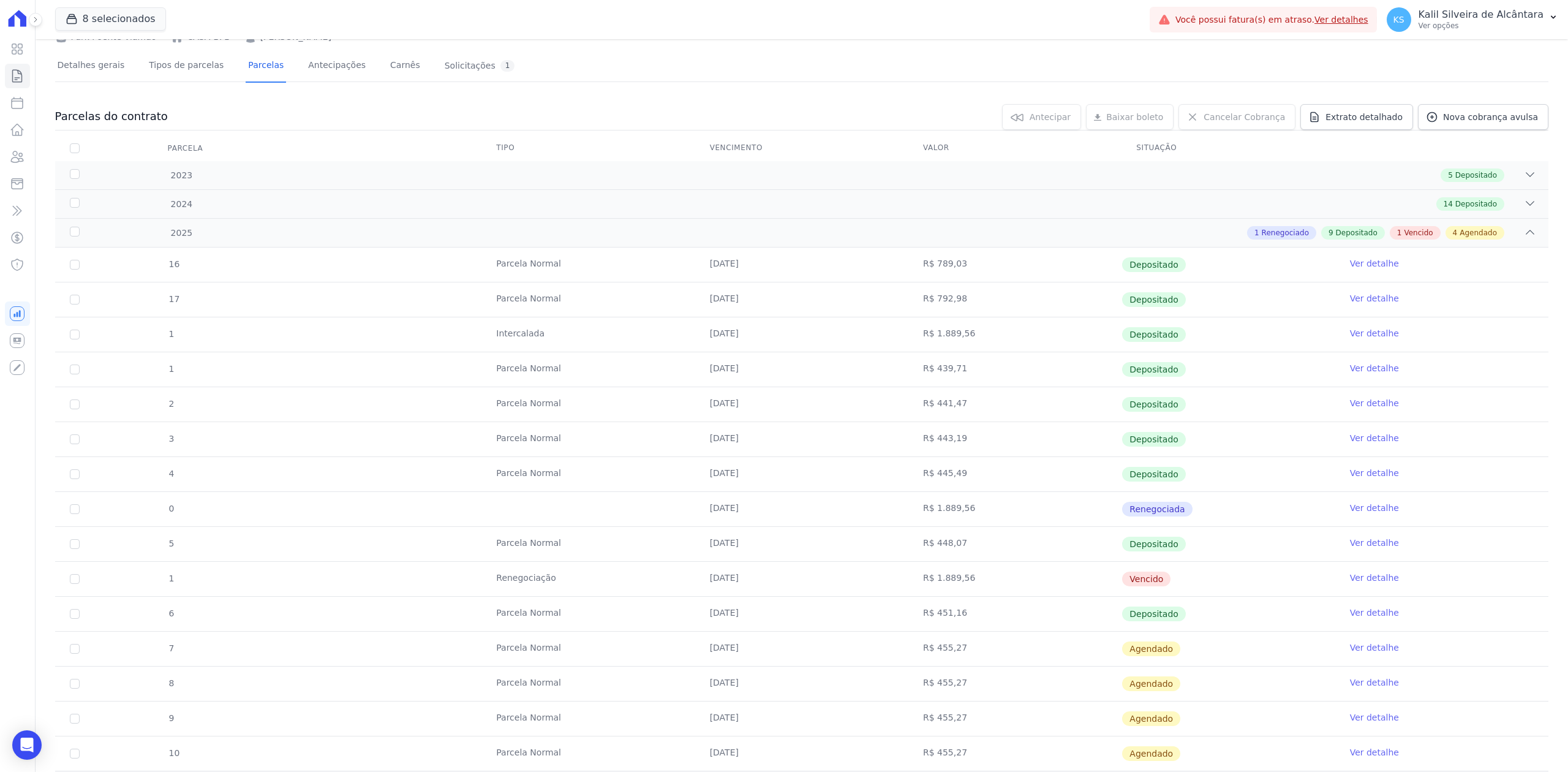
scroll to position [165, 0]
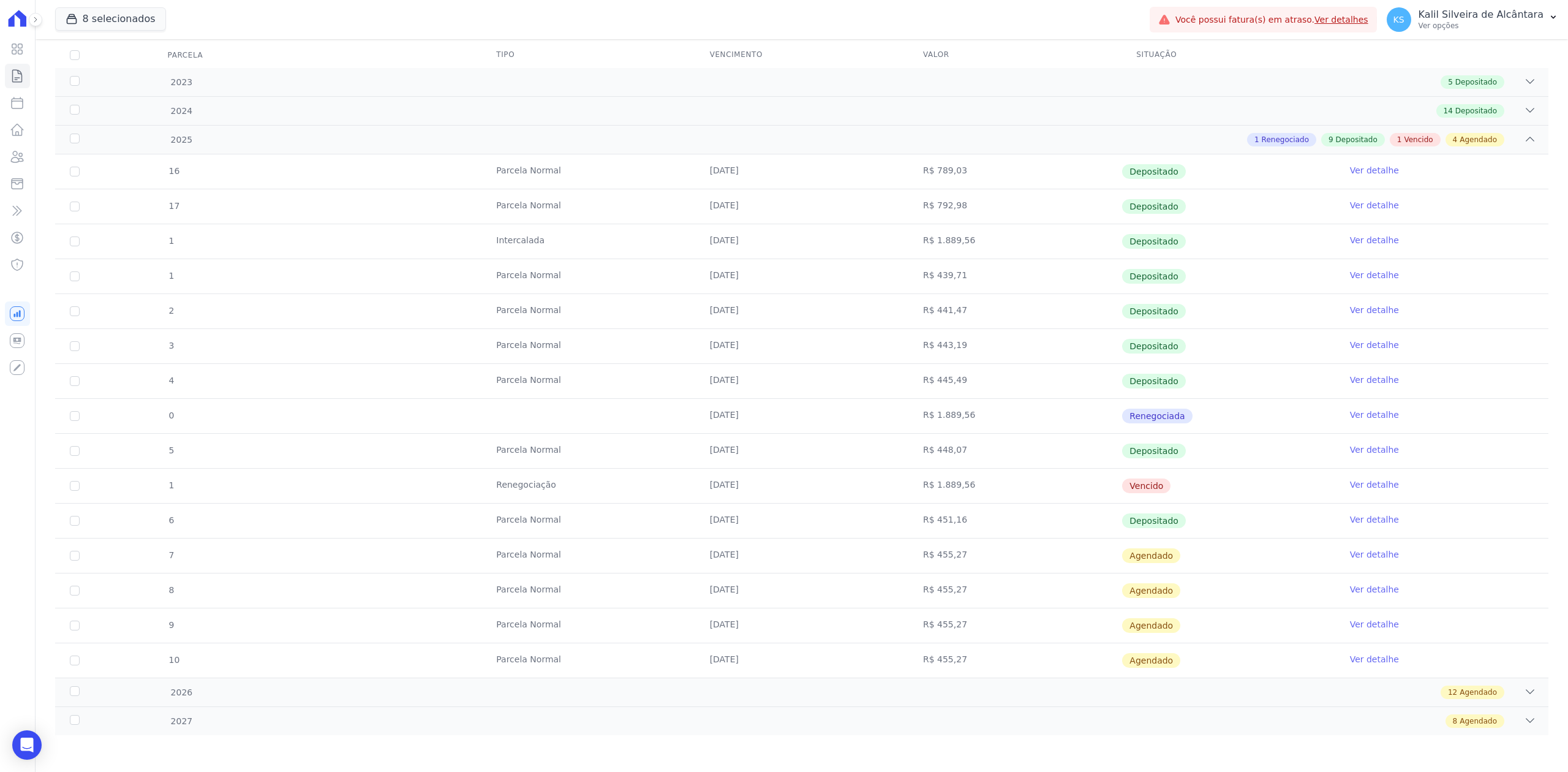
click at [1365, 483] on link "Ver detalhe" at bounding box center [1374, 485] width 49 height 12
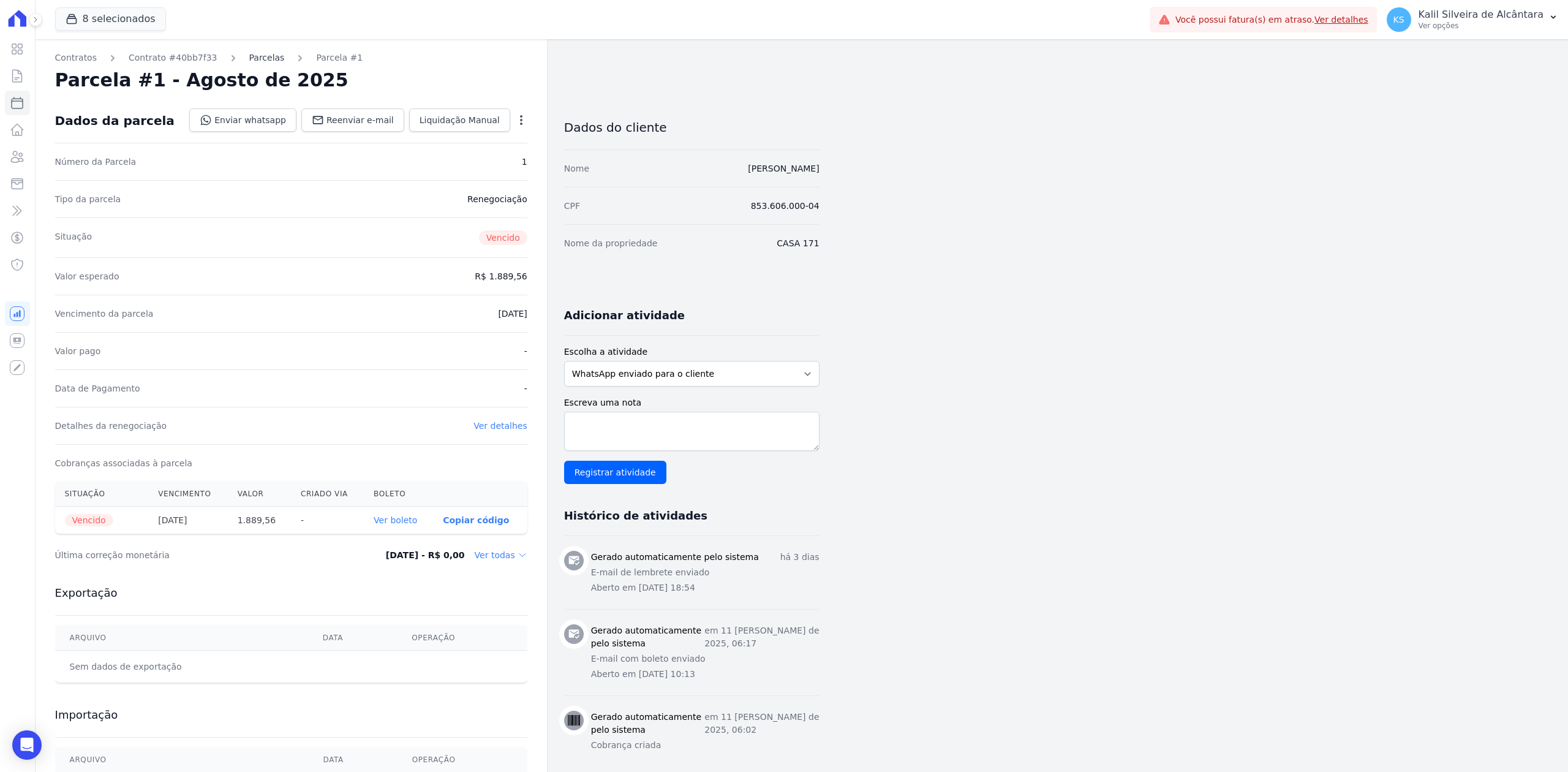
click at [260, 55] on link "Parcelas" at bounding box center [267, 58] width 35 height 13
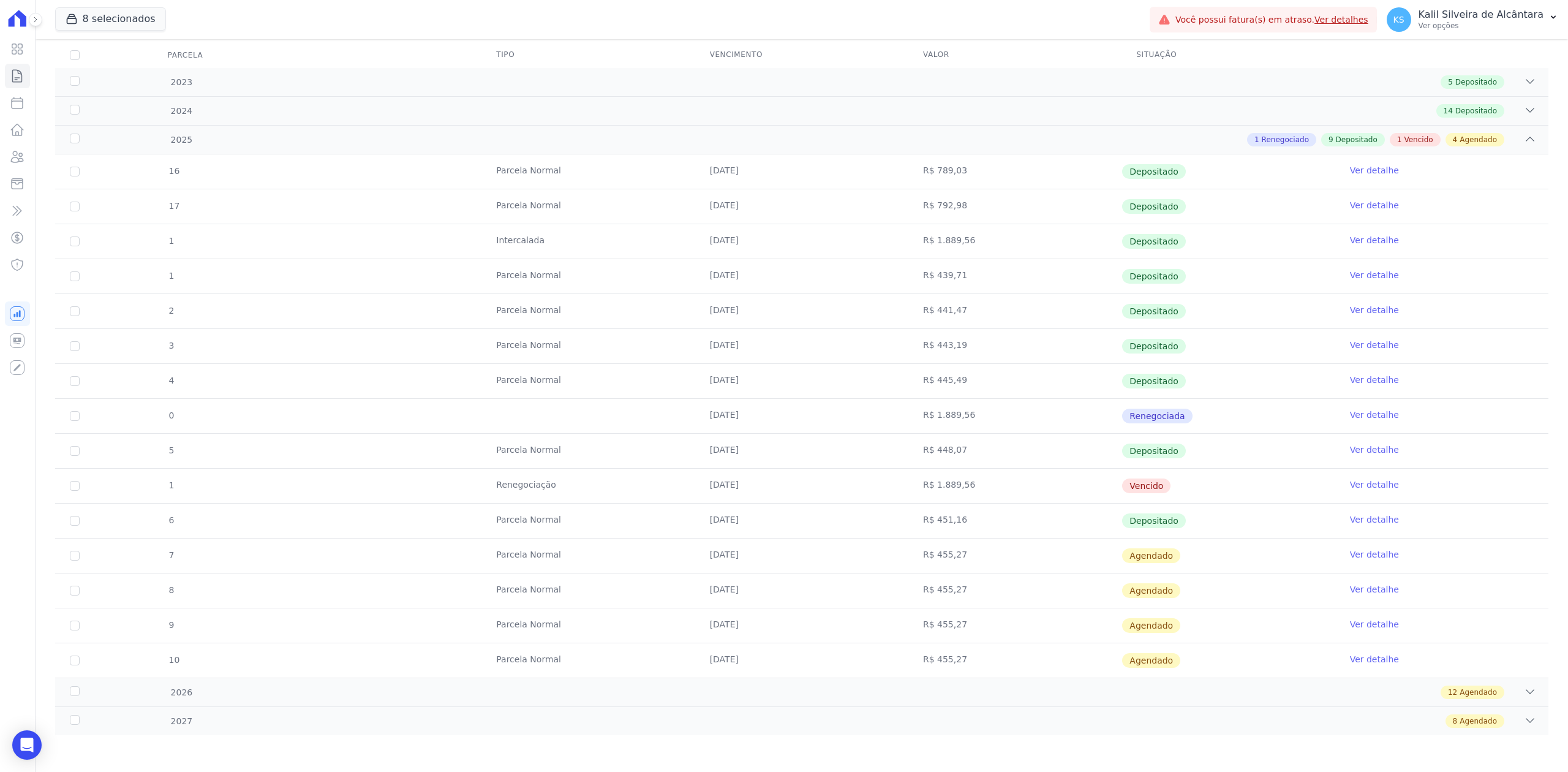
scroll to position [165, 0]
drag, startPoint x: 667, startPoint y: 526, endPoint x: 1076, endPoint y: 523, distance: 409.0
click at [1076, 523] on tr "6 [GEOGRAPHIC_DATA] [DATE] R$ 451,16 Depositado Ver detalhe" at bounding box center [802, 520] width 1494 height 35
click at [1354, 482] on link "Ver detalhe" at bounding box center [1374, 485] width 49 height 12
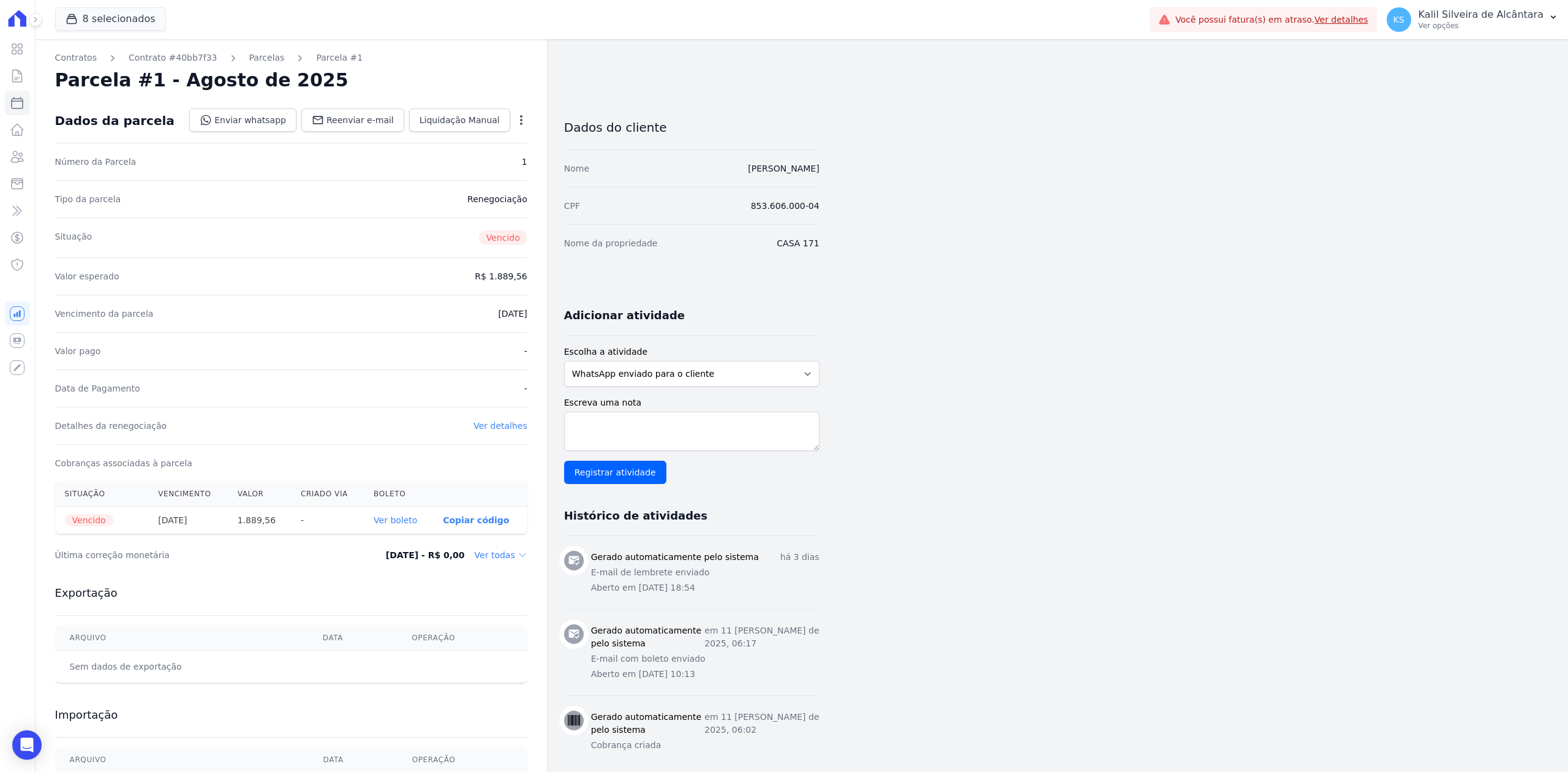
click at [402, 514] on th "Ver boleto" at bounding box center [399, 520] width 69 height 28
click at [399, 523] on link "Ver boleto" at bounding box center [396, 520] width 43 height 10
